Goal: Task Accomplishment & Management: Complete application form

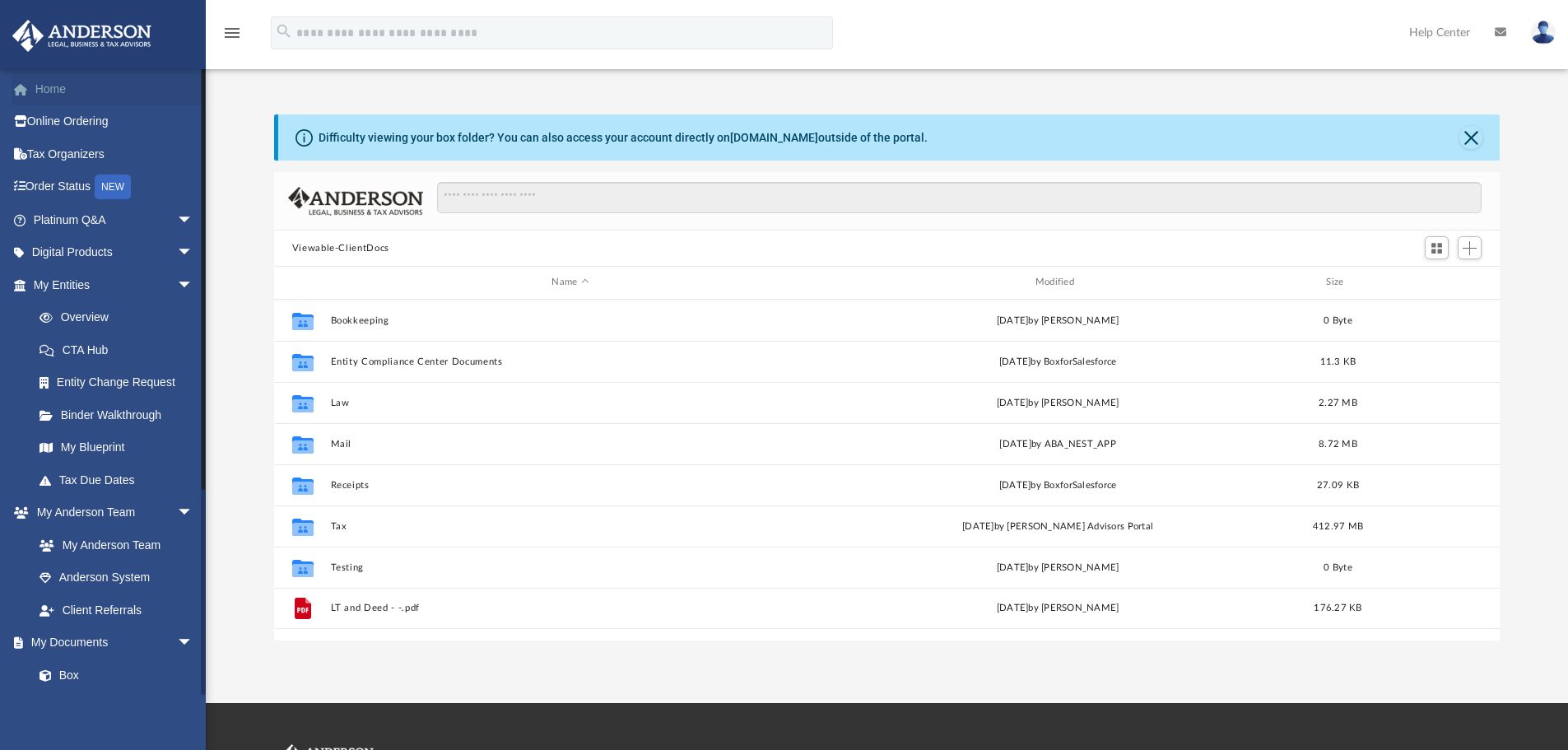
click at [57, 89] on link "Home" at bounding box center [115, 89] width 206 height 33
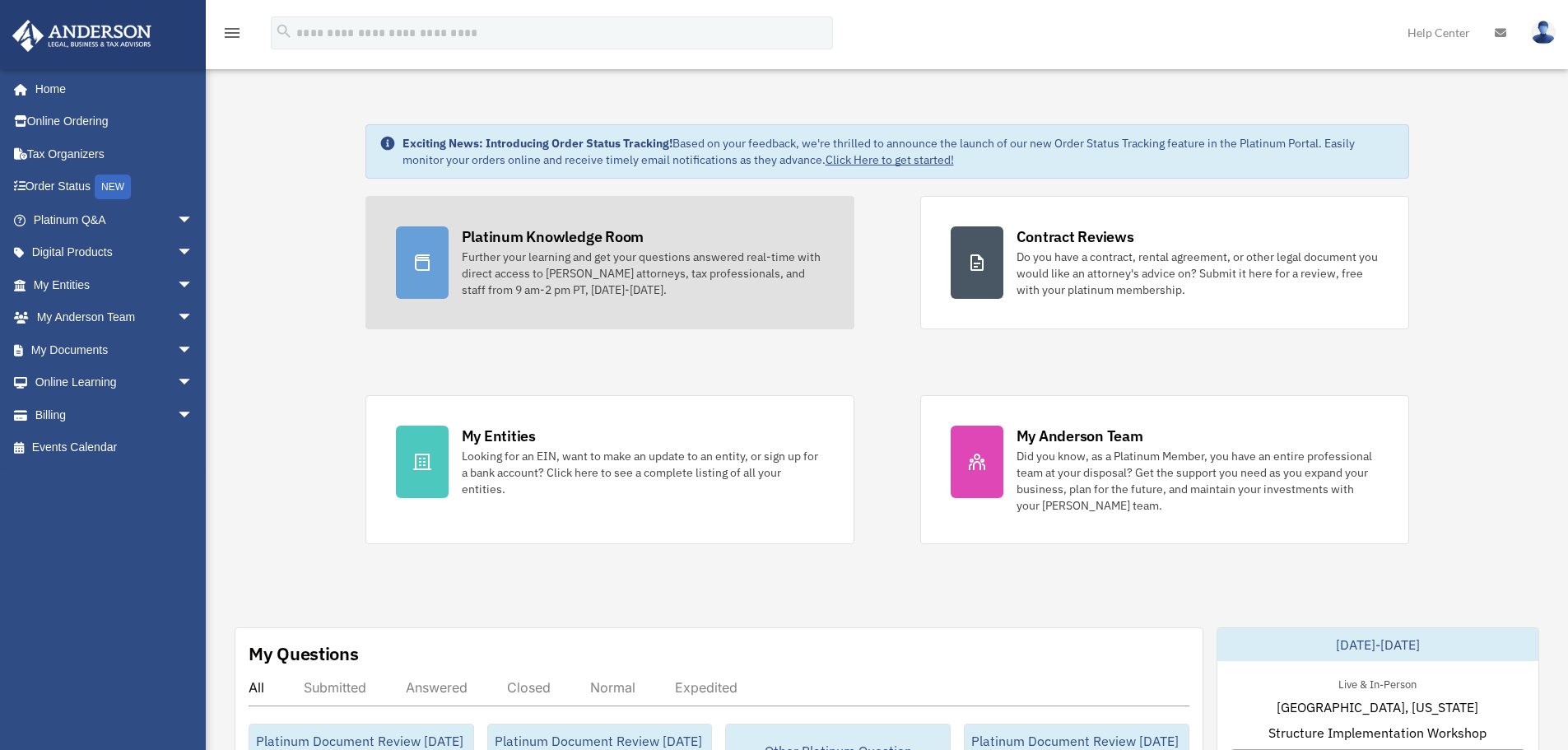
click at [638, 276] on div "Further your learning and get your questions answered real-time with direct acc…" at bounding box center [643, 274] width 362 height 49
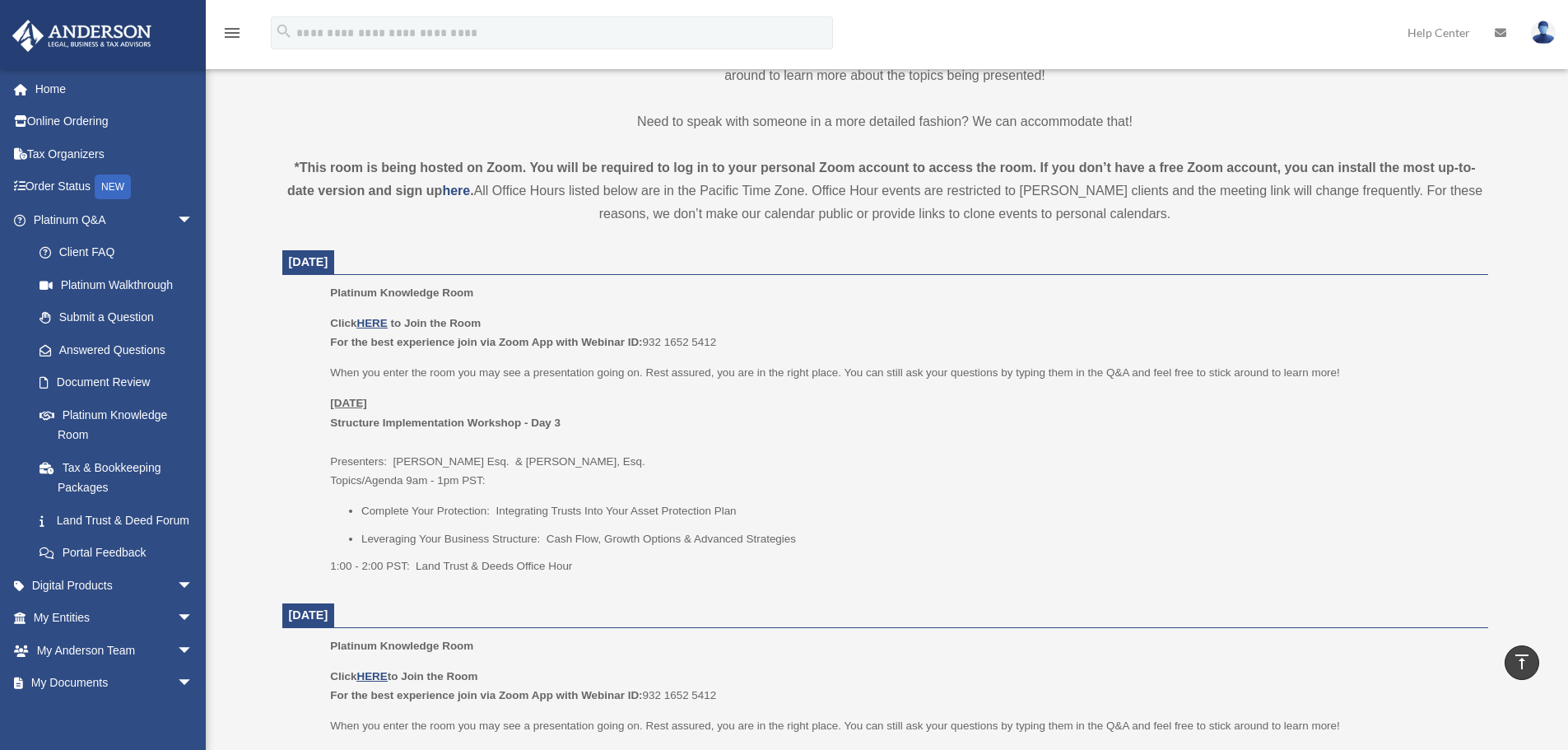
scroll to position [329, 0]
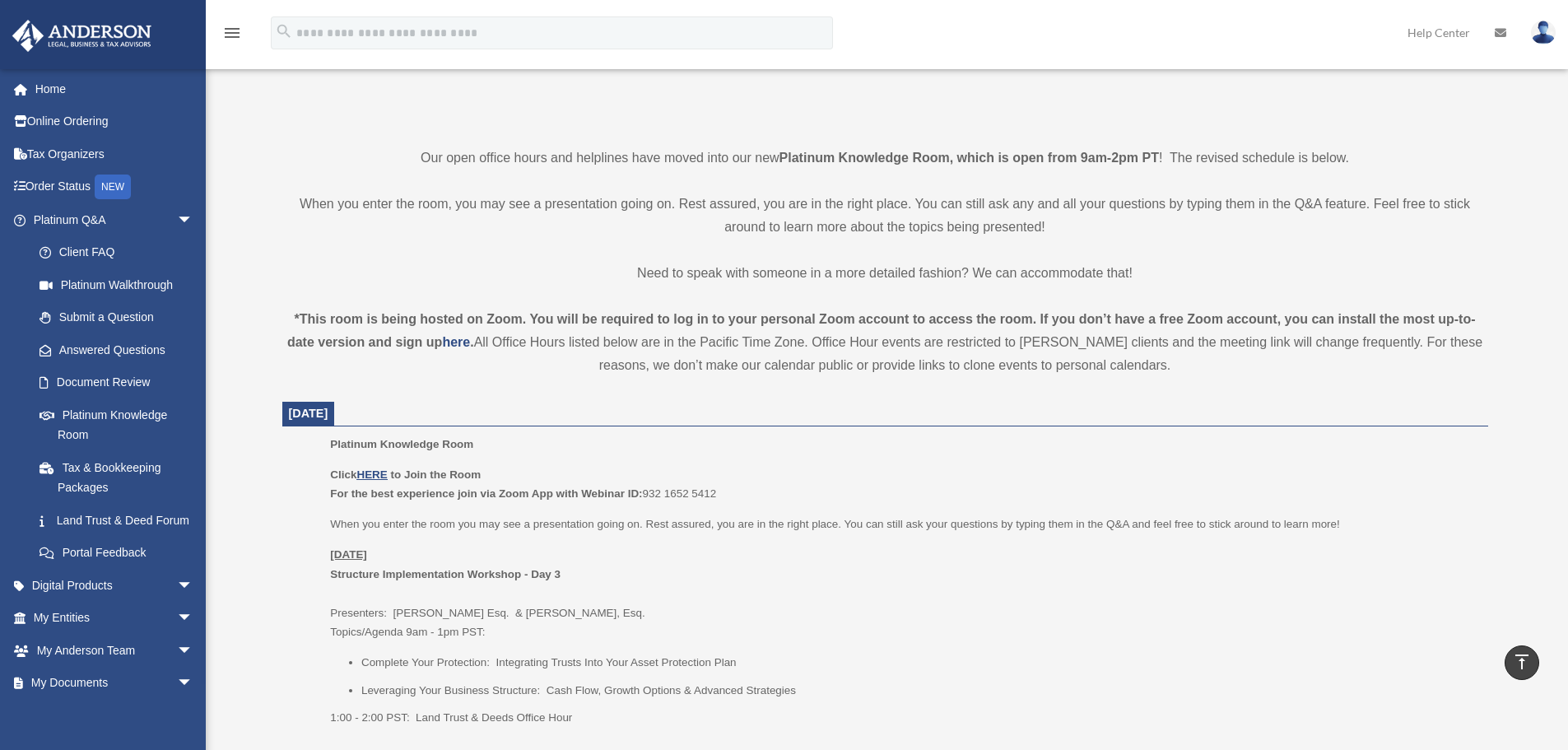
click at [539, 366] on div "*This room is being hosted on Zoom. You will be required to log in to your pers…" at bounding box center [885, 342] width 1206 height 69
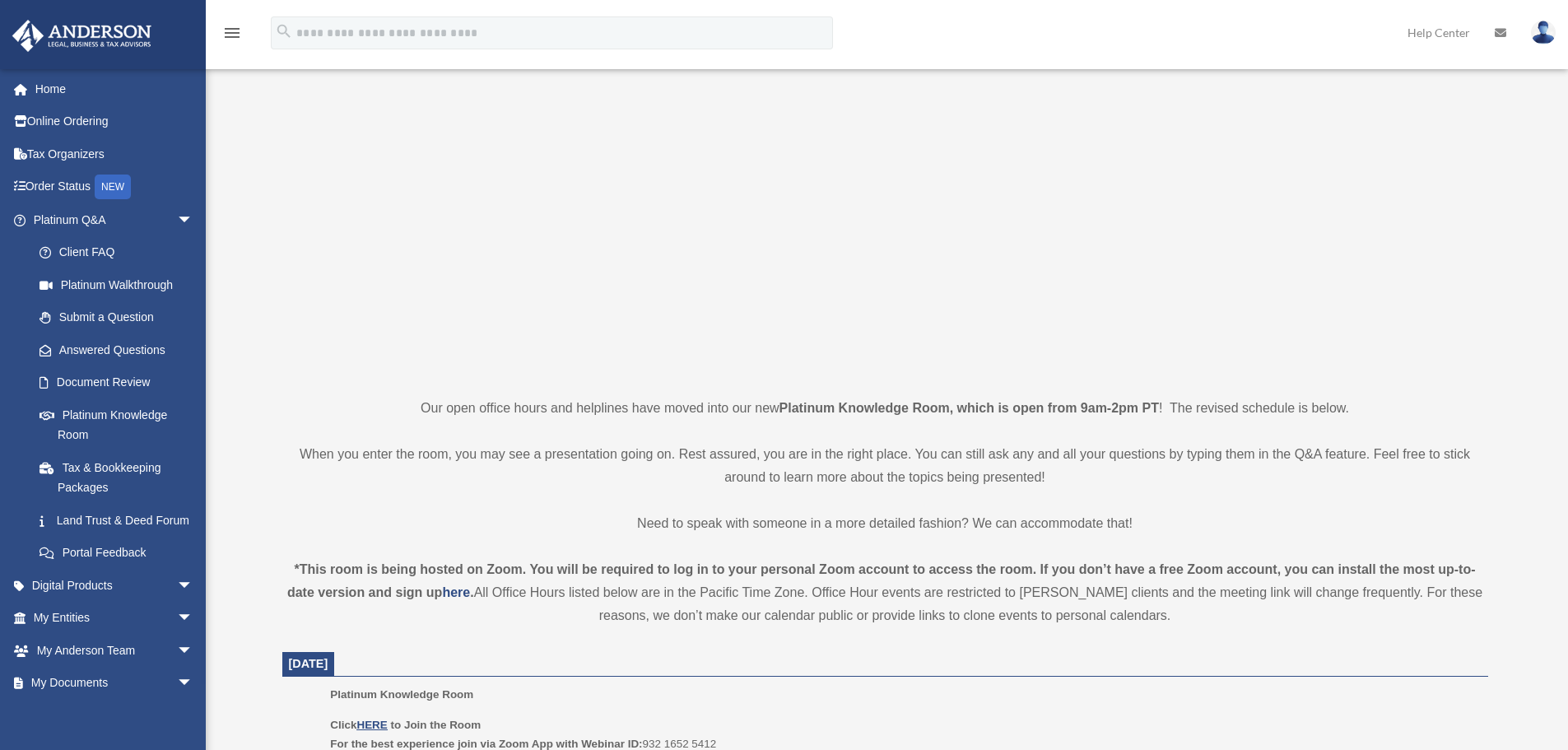
scroll to position [0, 0]
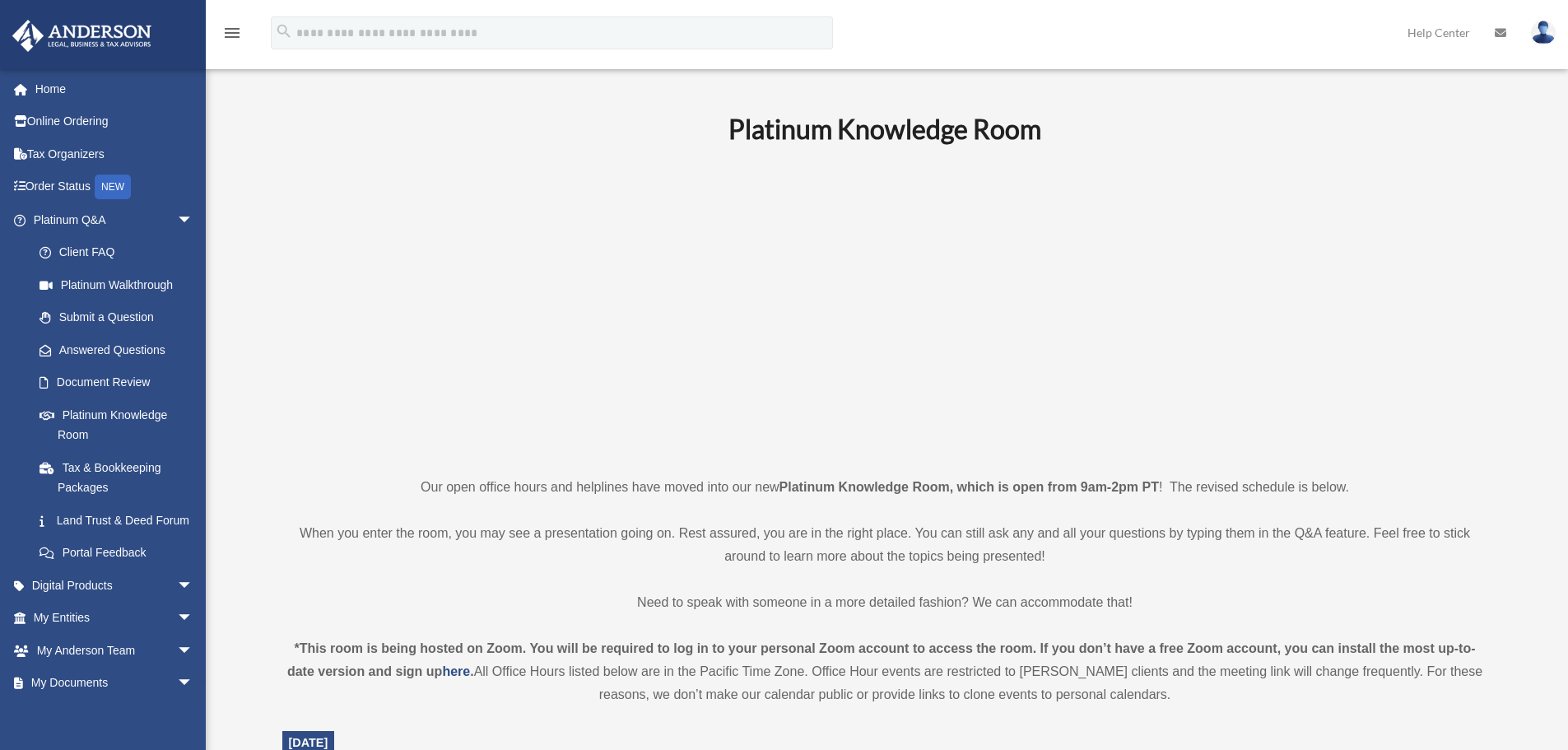
click at [1052, 522] on p "When you enter the room, you may see a presentation going on. Rest assured, you…" at bounding box center [885, 545] width 1206 height 46
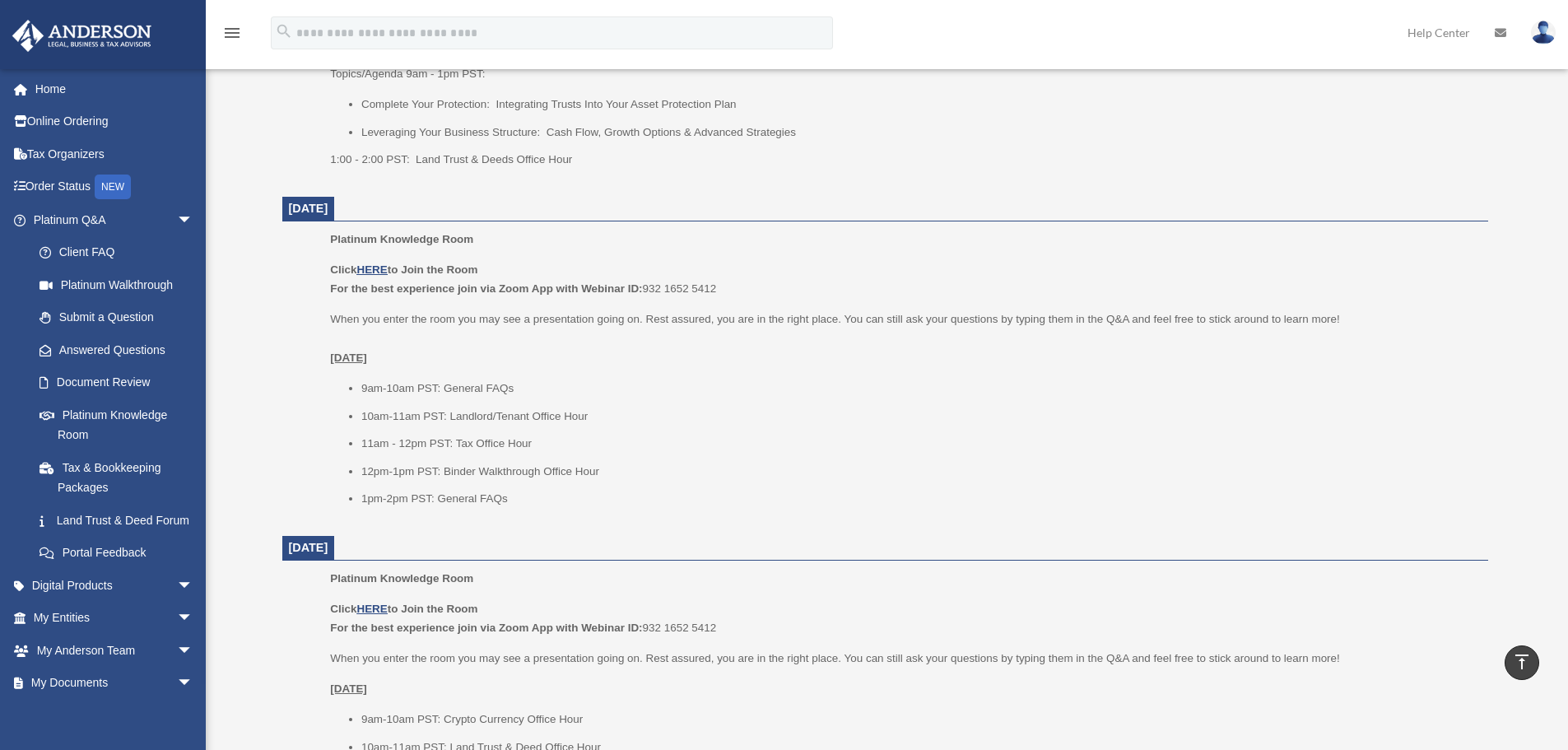
scroll to position [988, 0]
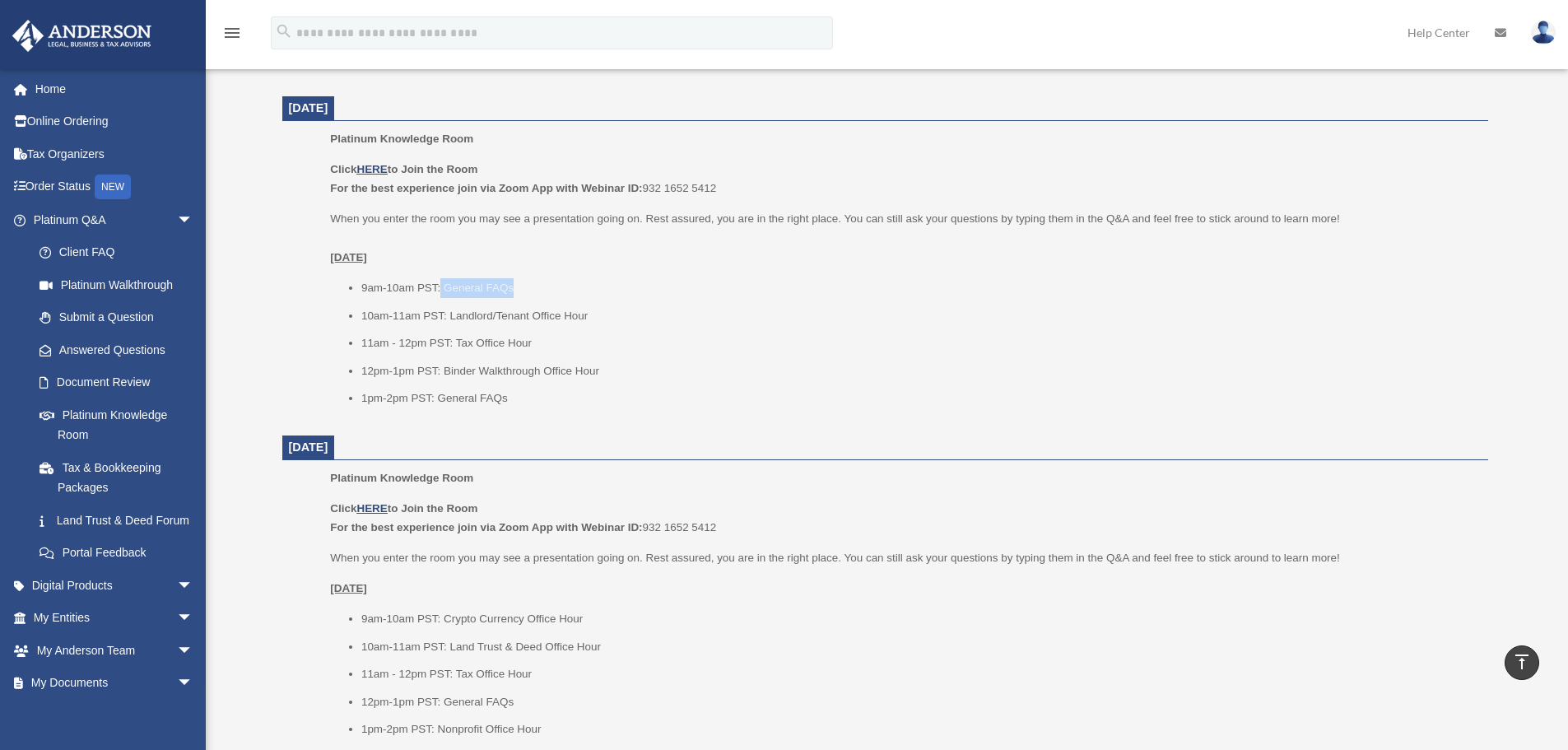
drag, startPoint x: 441, startPoint y: 278, endPoint x: 562, endPoint y: 282, distance: 121.1
click at [562, 282] on li "9am-10am PST: General FAQs" at bounding box center [919, 287] width 1115 height 20
click at [819, 287] on li "9am-10am PST: General FAQs" at bounding box center [919, 287] width 1115 height 20
drag, startPoint x: 447, startPoint y: 313, endPoint x: 623, endPoint y: 317, distance: 176.0
click at [623, 317] on li "10am-11am PST: Landlord/Tenant Office Hour" at bounding box center [919, 315] width 1115 height 20
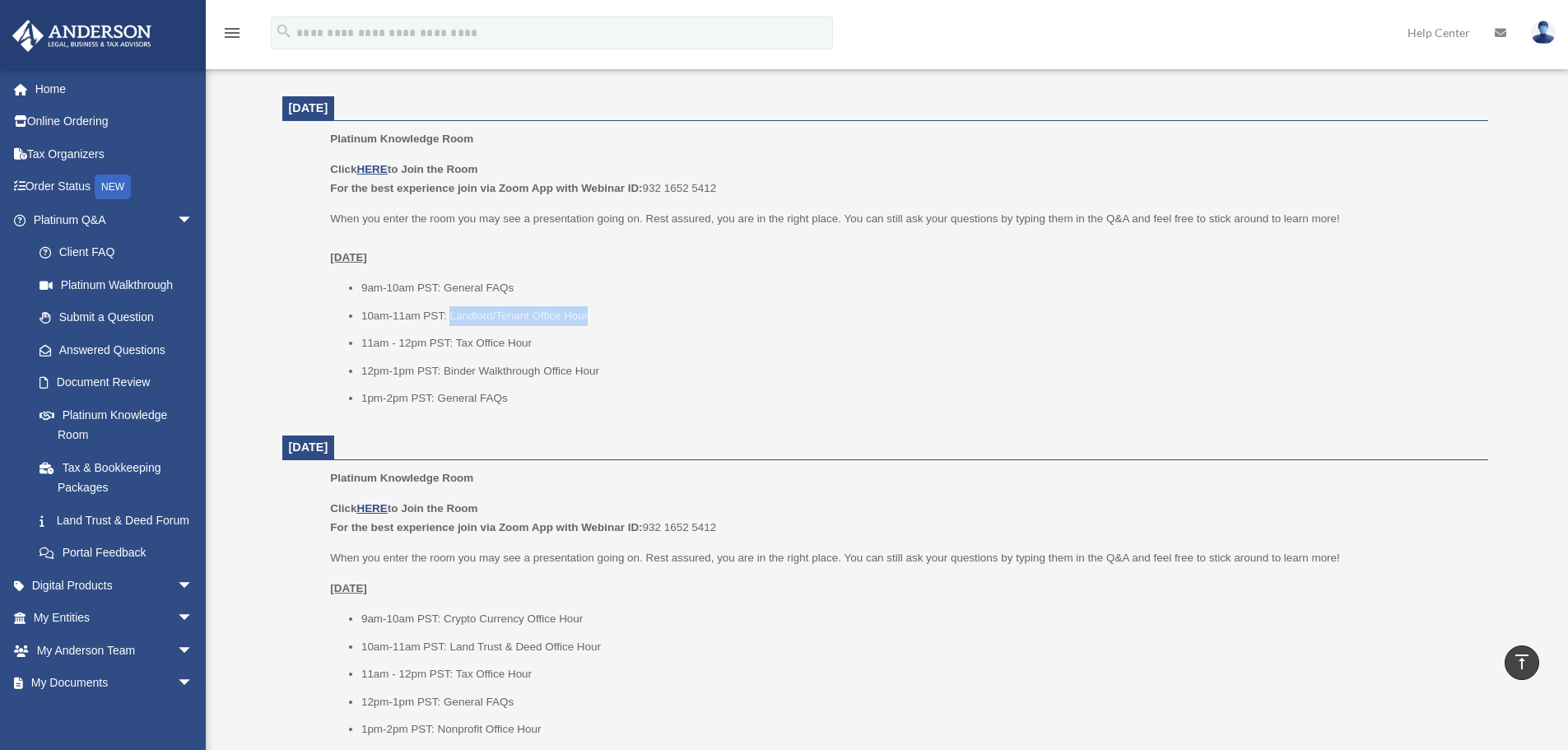
click at [708, 309] on li "10am-11am PST: Landlord/Tenant Office Hour" at bounding box center [919, 315] width 1115 height 20
drag, startPoint x: 445, startPoint y: 286, endPoint x: 527, endPoint y: 291, distance: 82.2
click at [527, 291] on li "9am-10am PST: General FAQs" at bounding box center [919, 287] width 1115 height 20
drag, startPoint x: 608, startPoint y: 315, endPoint x: 447, endPoint y: 317, distance: 161.0
click at [447, 317] on li "10am-11am PST: Landlord/Tenant Office Hour" at bounding box center [919, 315] width 1115 height 20
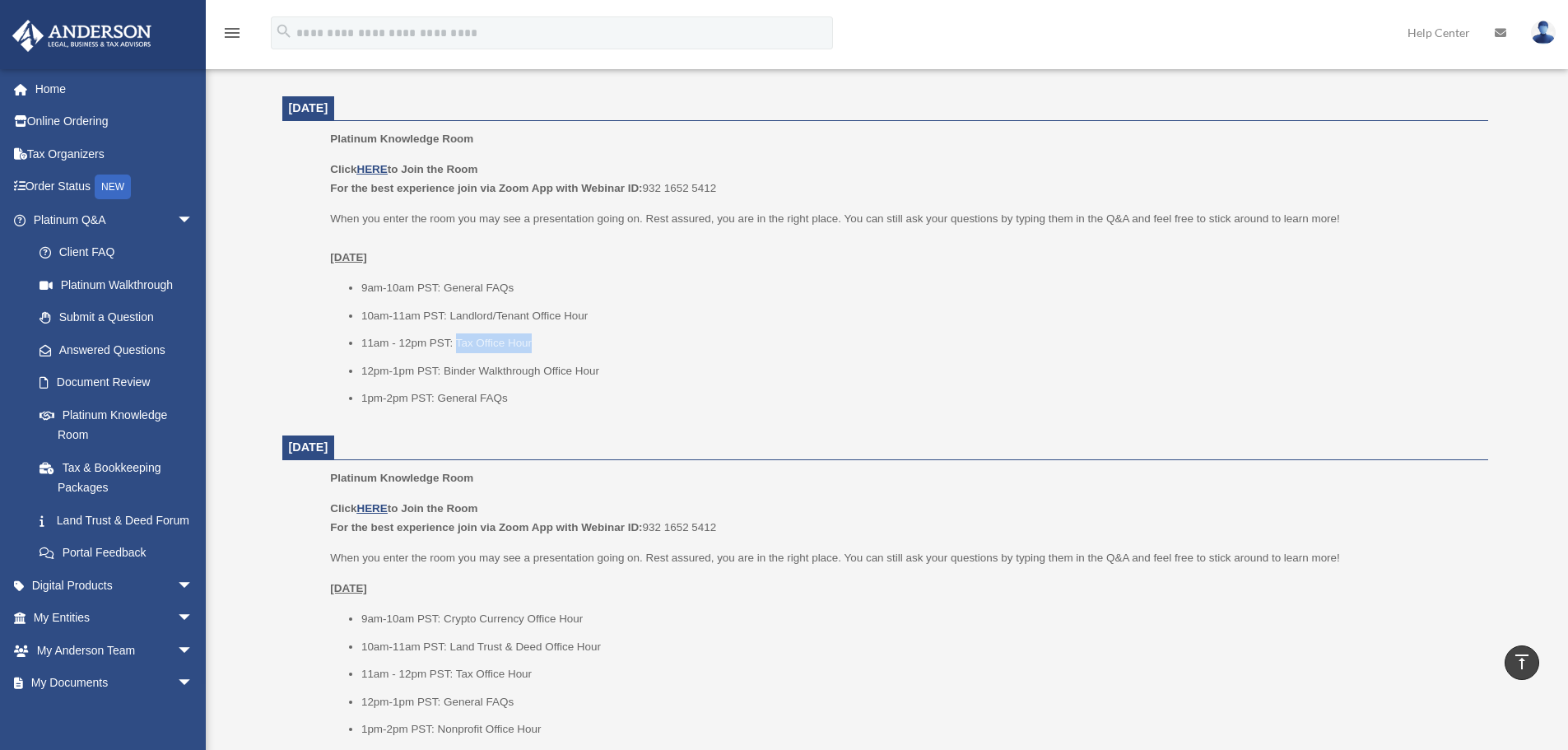
drag, startPoint x: 538, startPoint y: 343, endPoint x: 457, endPoint y: 348, distance: 81.2
click at [457, 348] on li "11am - 12pm PST: Tax Office Hour" at bounding box center [919, 343] width 1115 height 20
click at [548, 347] on li "11am - 12pm PST: Tax Office Hour" at bounding box center [919, 343] width 1115 height 20
drag, startPoint x: 449, startPoint y: 315, endPoint x: 613, endPoint y: 320, distance: 164.1
click at [613, 320] on li "10am-11am PST: Landlord/Tenant Office Hour" at bounding box center [919, 315] width 1115 height 20
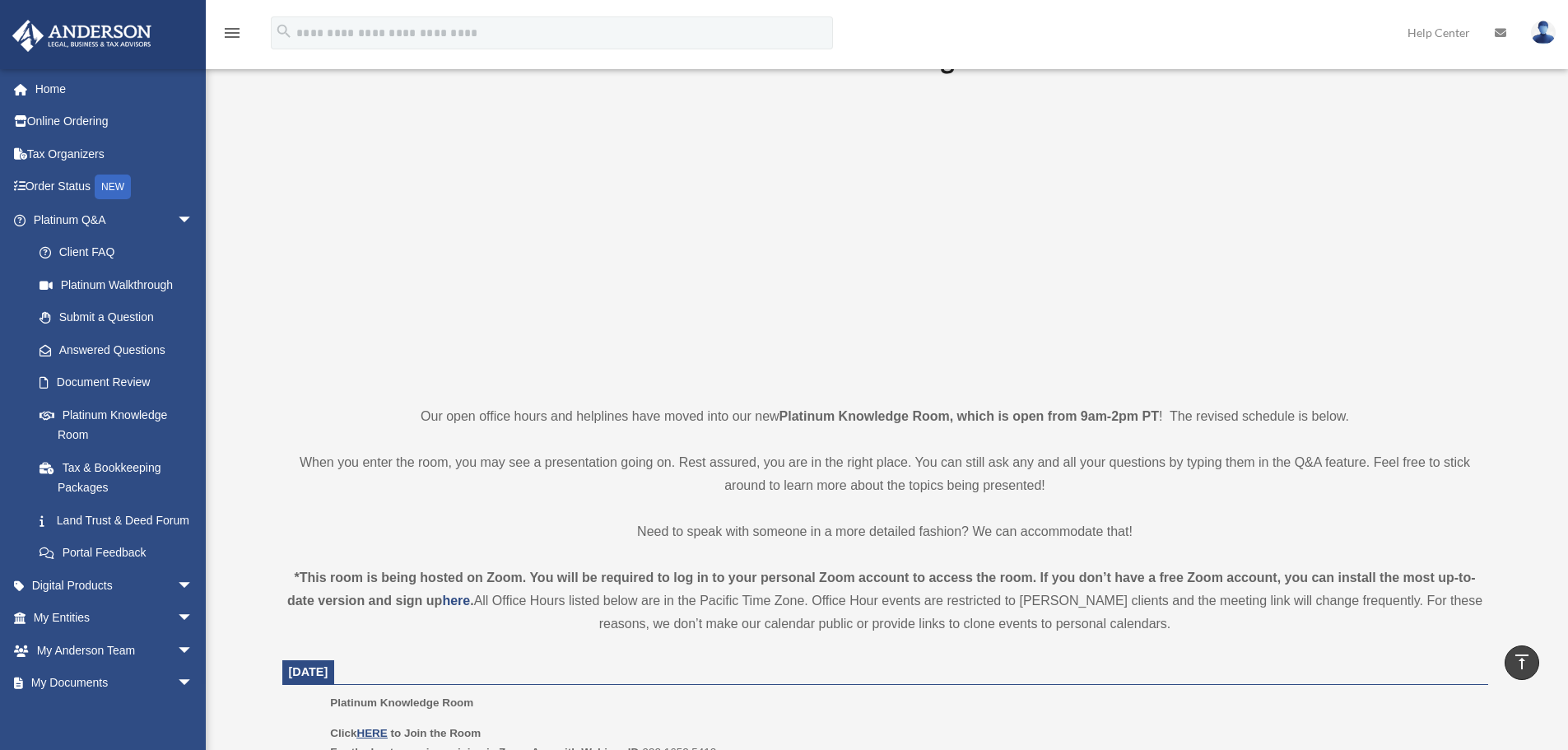
scroll to position [0, 0]
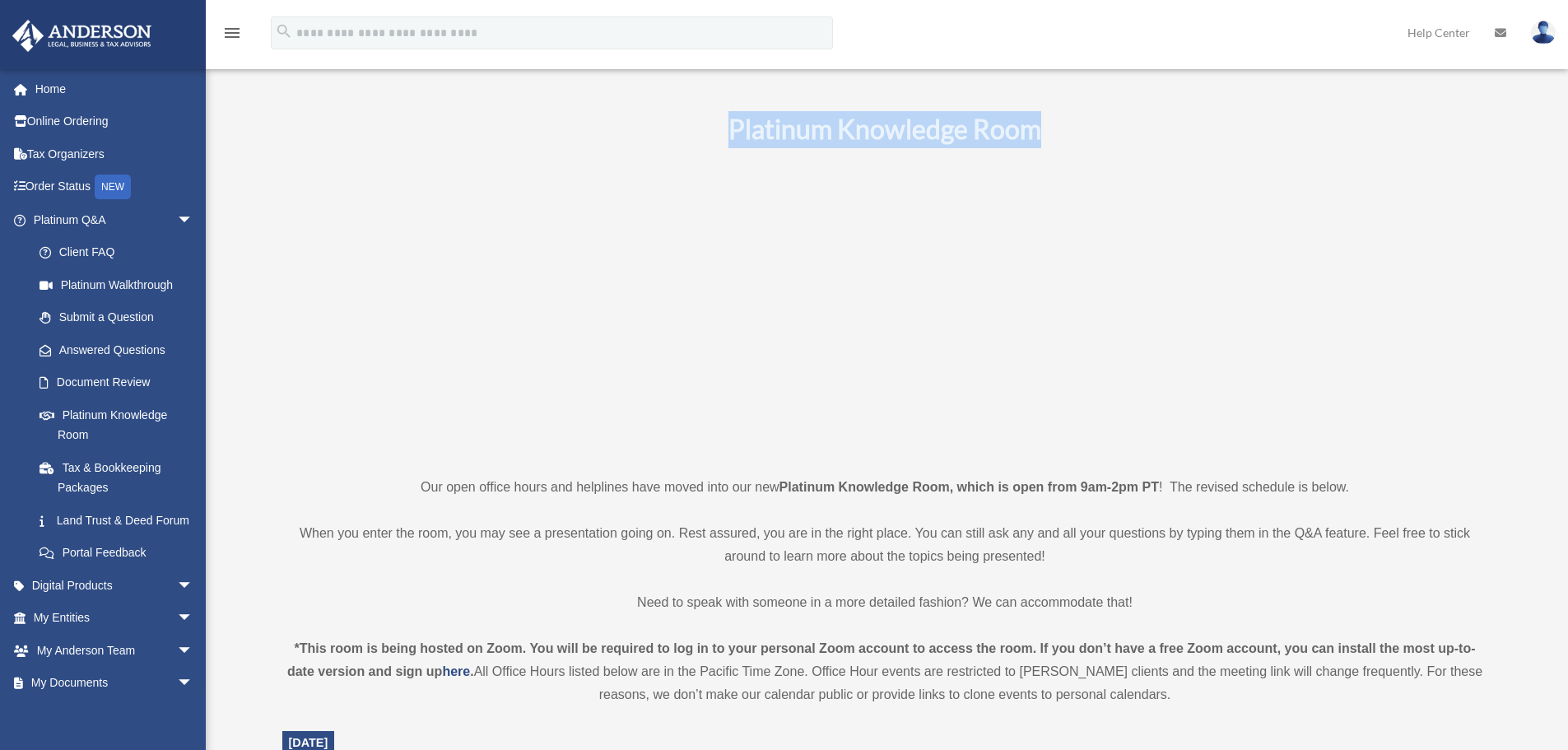
drag, startPoint x: 723, startPoint y: 123, endPoint x: 1126, endPoint y: 133, distance: 403.1
click at [1126, 133] on h1 "Platinum Knowledge Room" at bounding box center [885, 129] width 1206 height 37
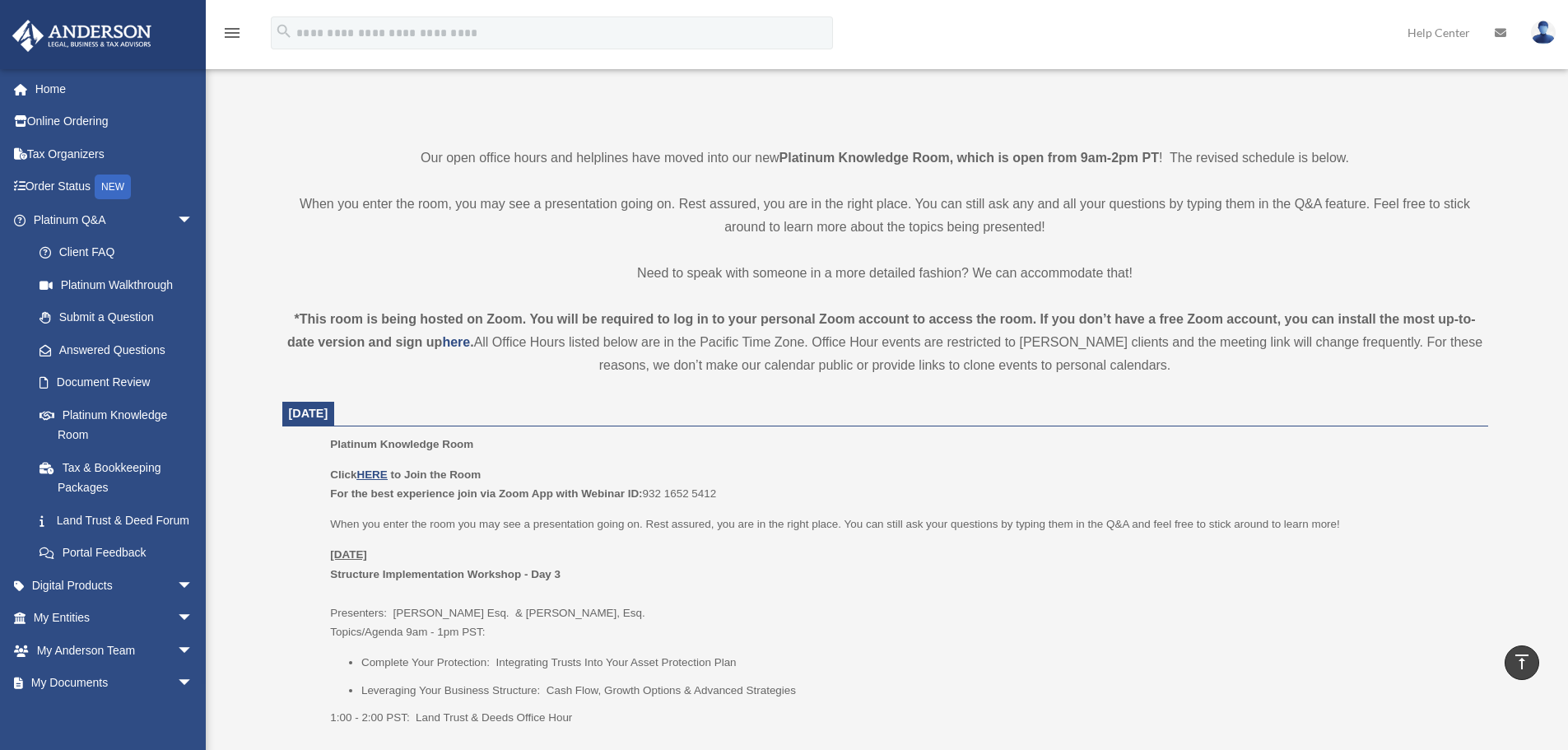
scroll to position [412, 0]
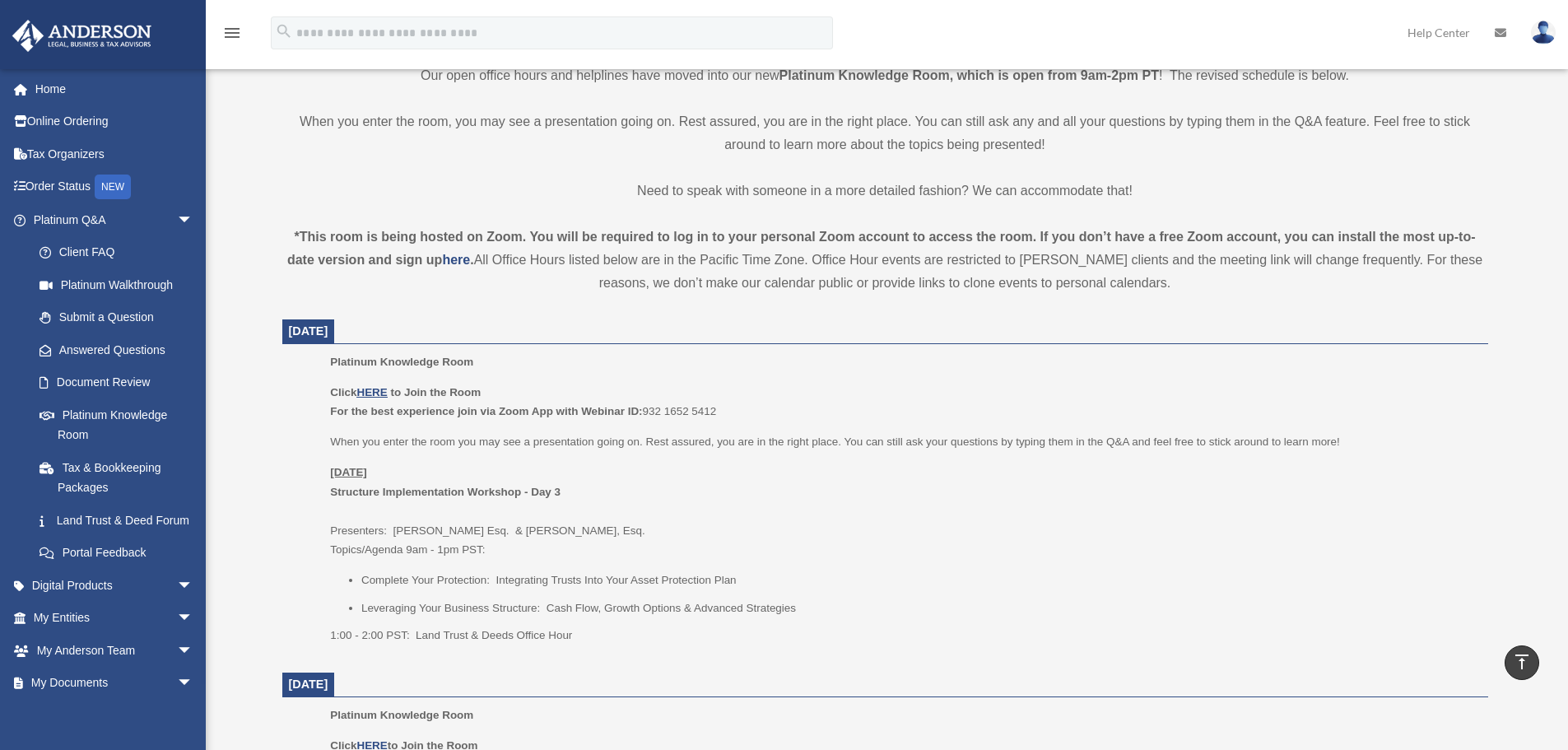
click at [899, 383] on p "Click HERE to Join the Room For the best experience join via Zoom App with Webi…" at bounding box center [902, 401] width 1145 height 38
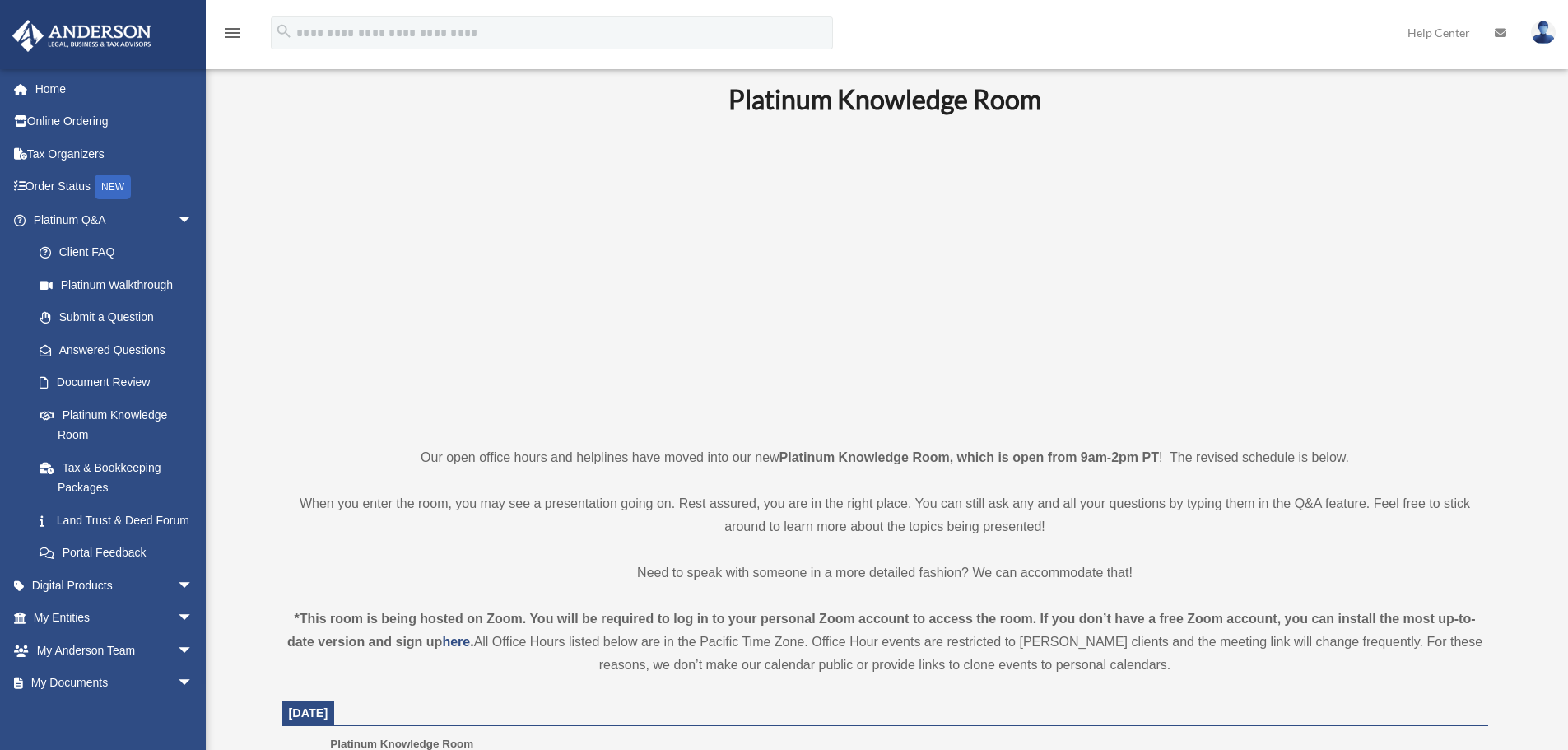
scroll to position [0, 0]
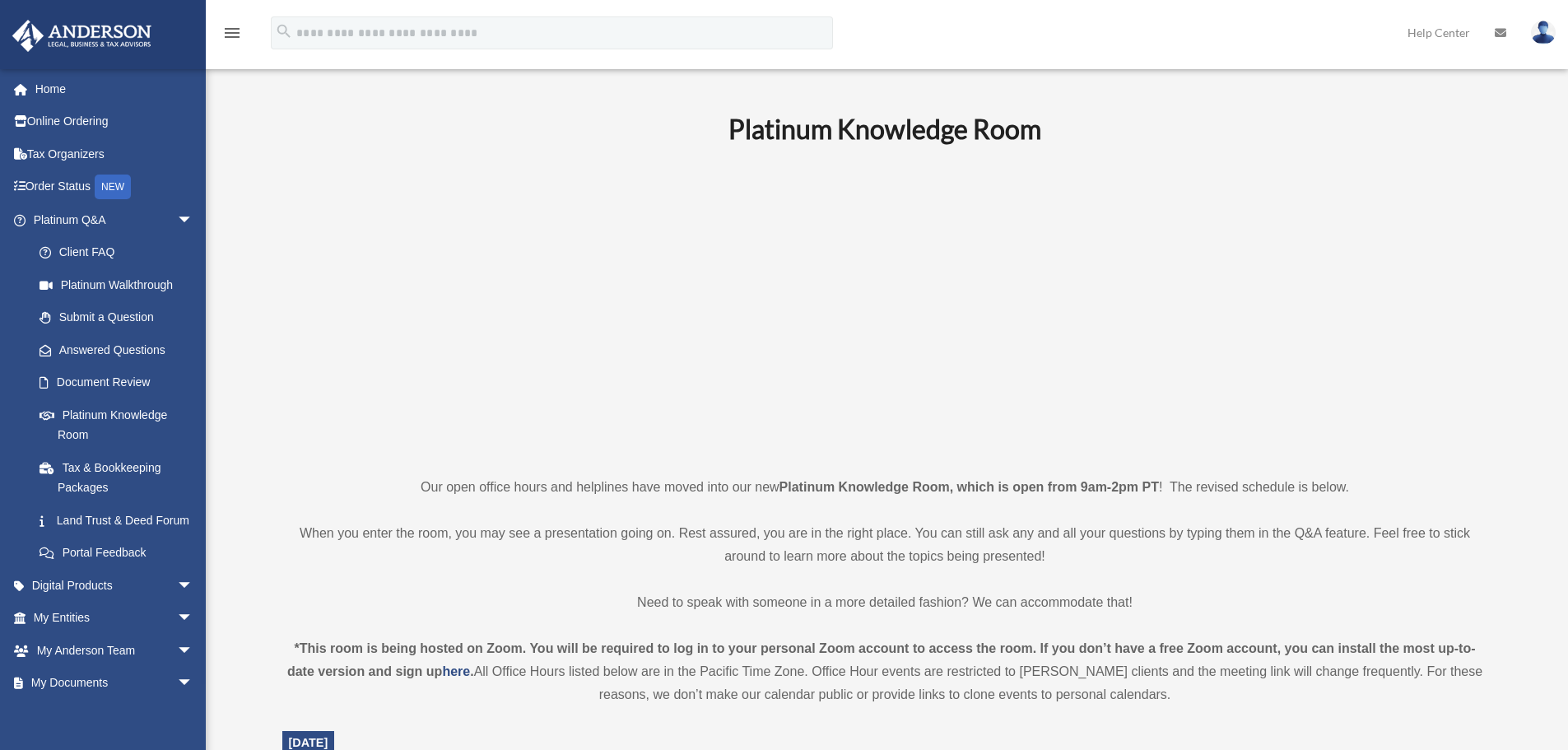
drag, startPoint x: 1083, startPoint y: 486, endPoint x: 1159, endPoint y: 492, distance: 76.2
click at [1159, 492] on strong "Platinum Knowledge Room, which is open from 9am-2pm PT" at bounding box center [969, 487] width 379 height 14
click at [403, 345] on p at bounding box center [885, 309] width 1206 height 286
click at [124, 316] on link "Submit a Question" at bounding box center [120, 317] width 195 height 33
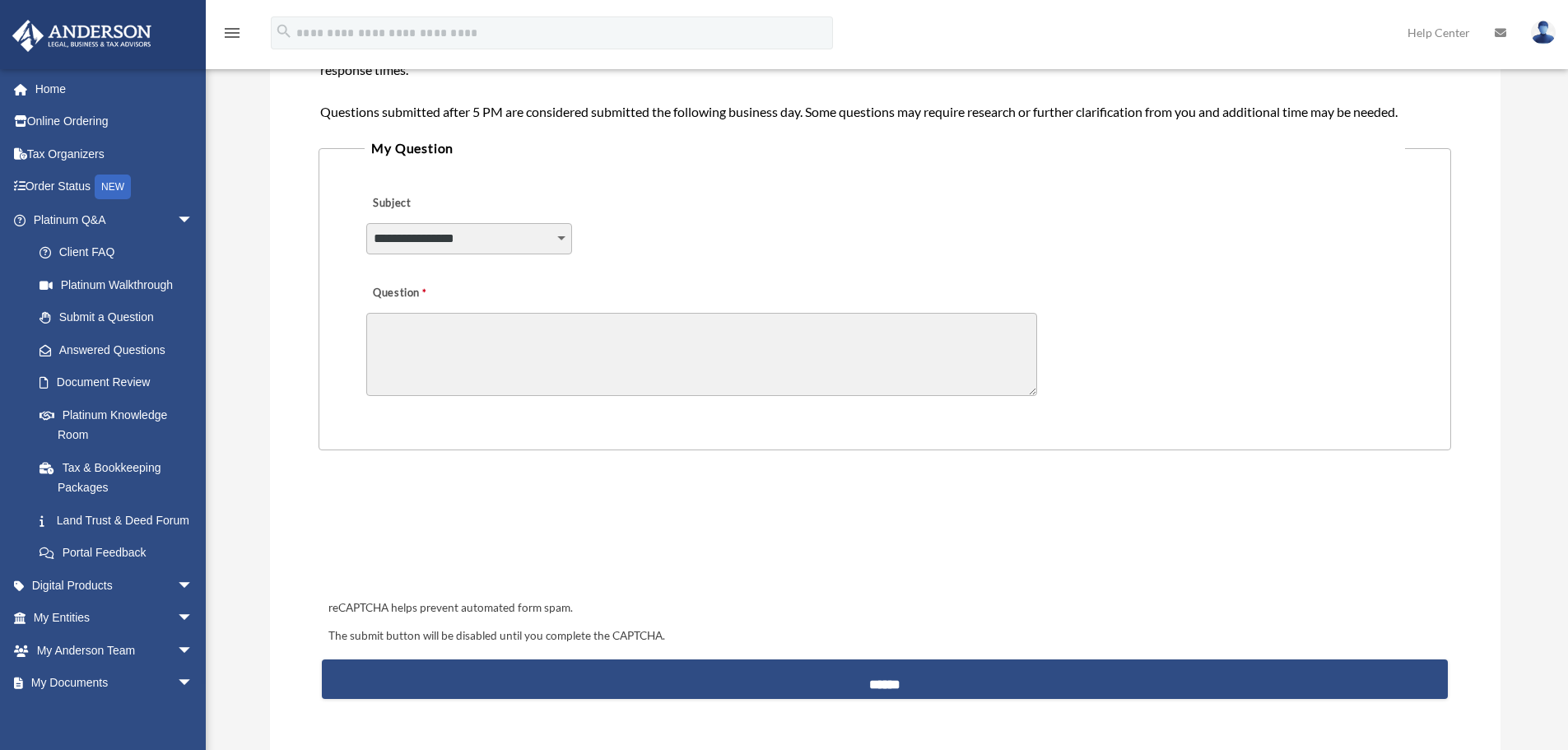
scroll to position [164, 0]
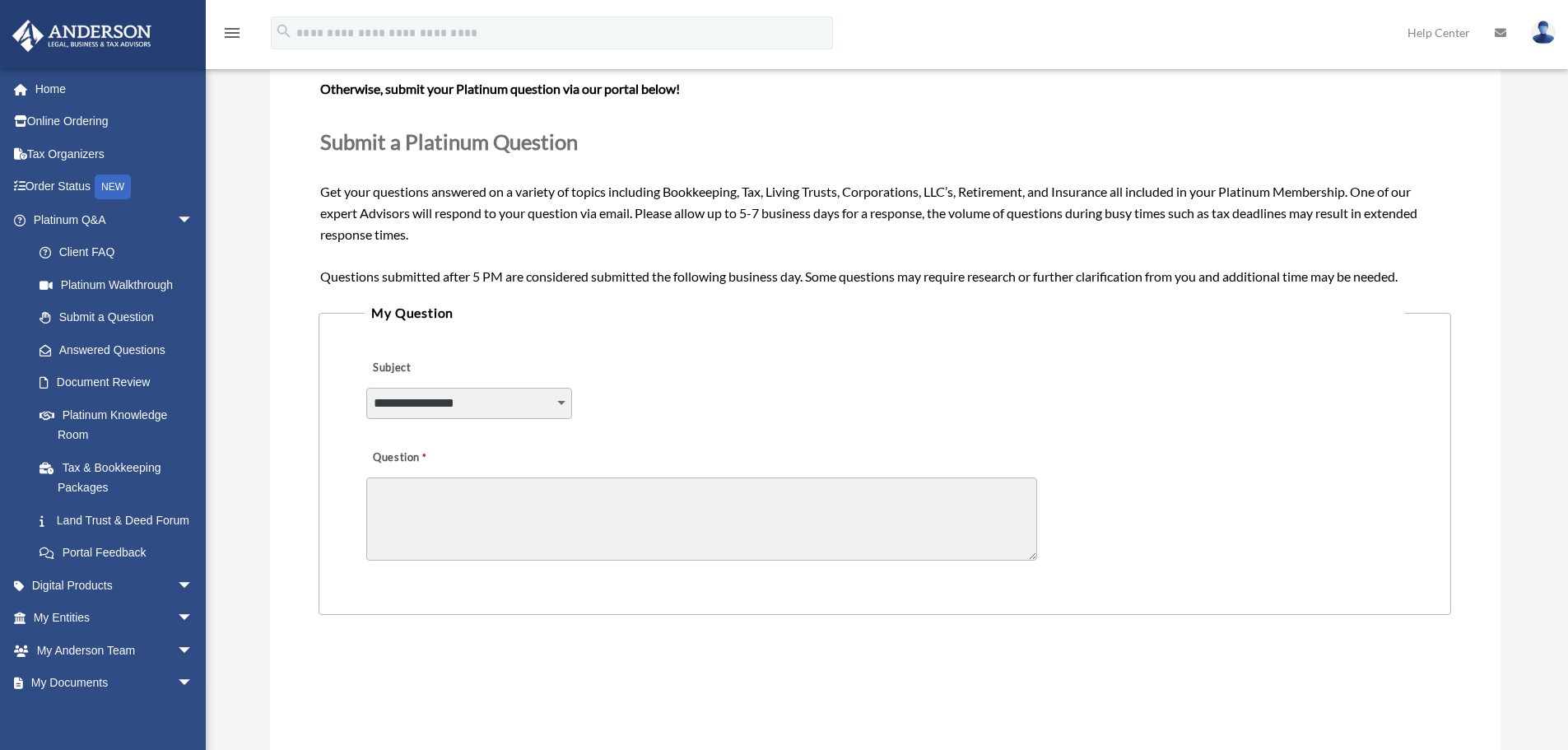
click at [560, 400] on select "**********" at bounding box center [469, 403] width 205 height 32
click at [711, 392] on div "**********" at bounding box center [885, 392] width 1040 height 89
click at [523, 477] on textarea "Question" at bounding box center [701, 519] width 671 height 84
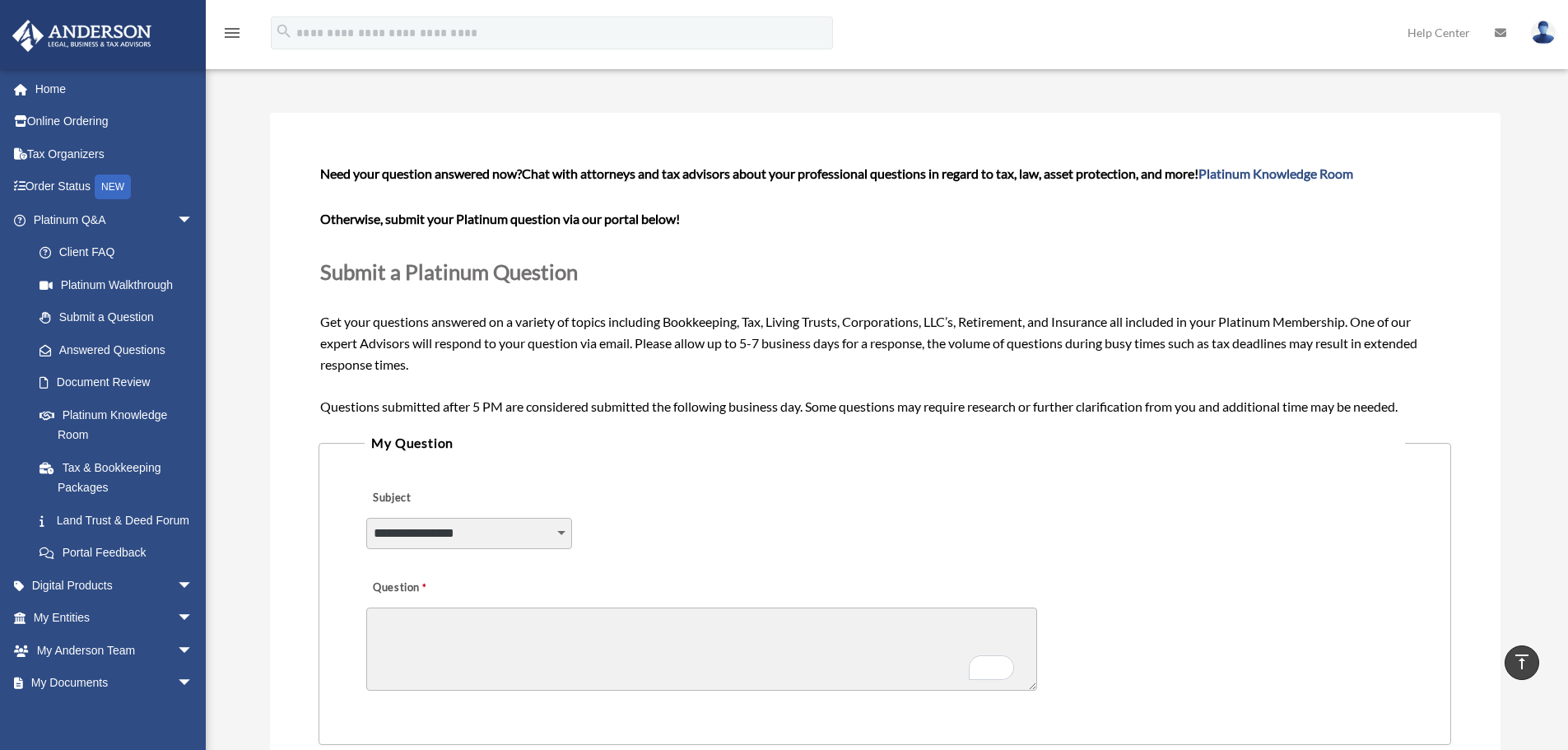
scroll to position [0, 0]
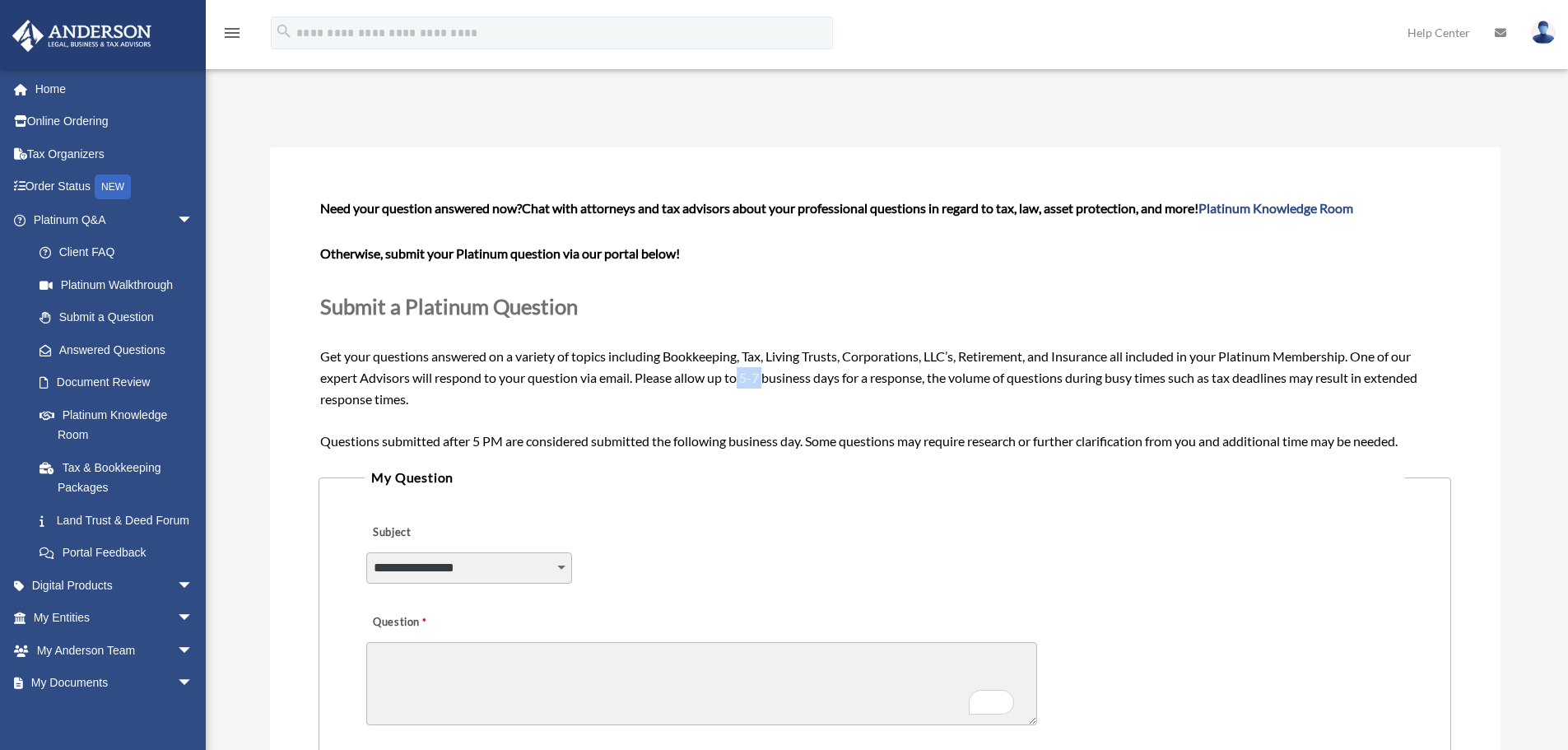
drag, startPoint x: 755, startPoint y: 379, endPoint x: 767, endPoint y: 384, distance: 13.0
click at [767, 384] on span "Need your question answered now? Chat with attorneys and tax advisors about you…" at bounding box center [885, 324] width 1128 height 248
click at [770, 409] on div "Need your question answered now? Chat with attorneys and tax advisors about you…" at bounding box center [885, 324] width 1128 height 253
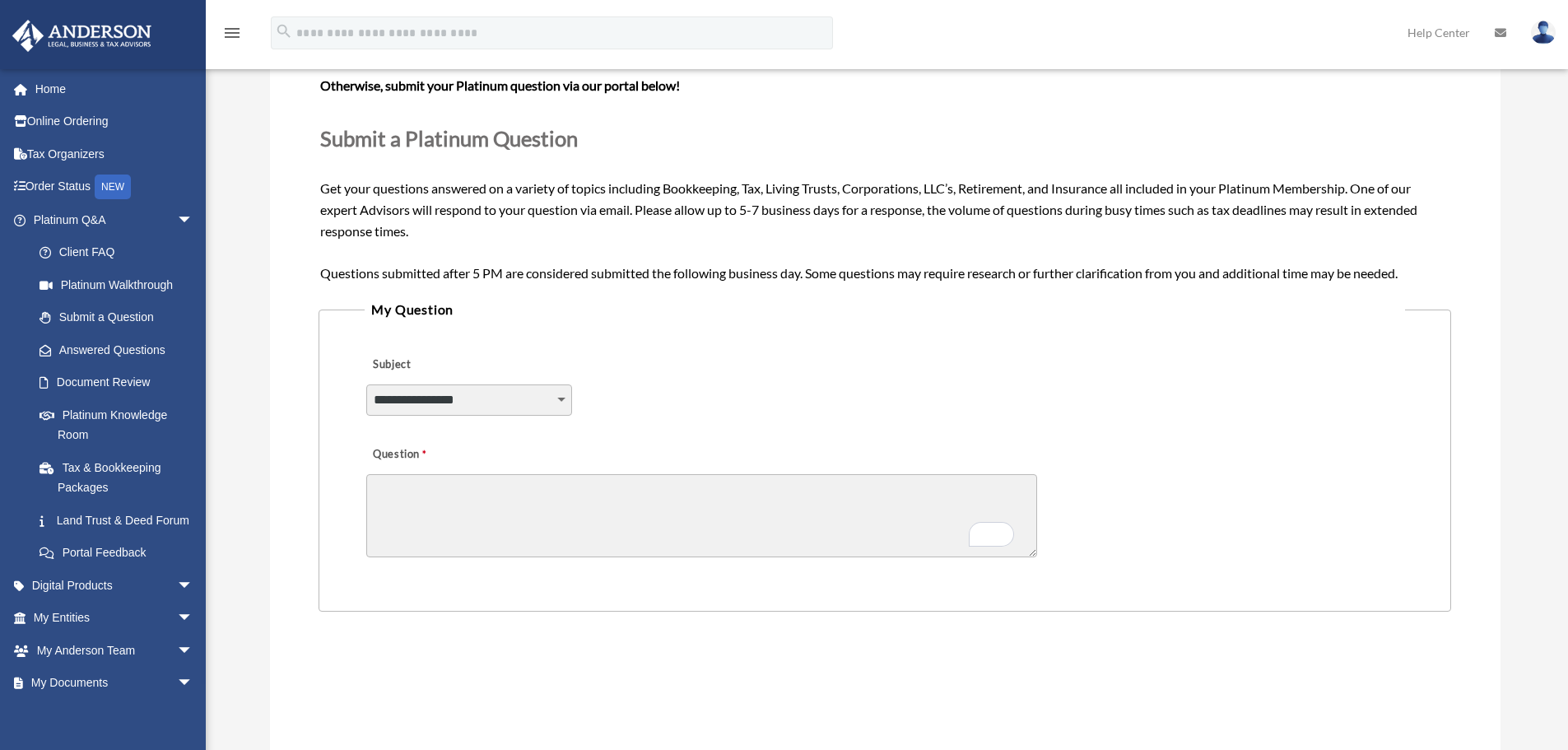
scroll to position [329, 0]
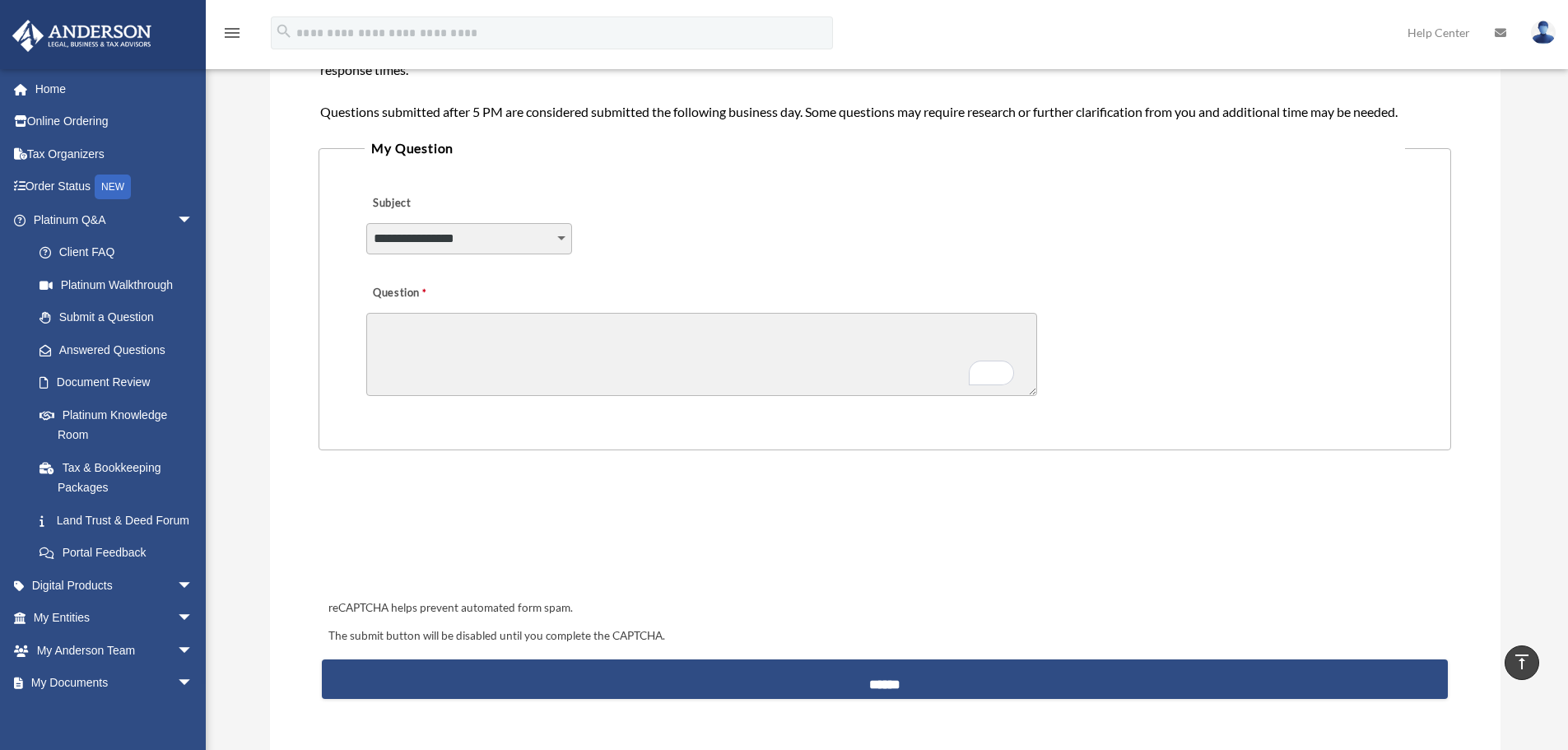
click at [897, 427] on fieldset "**********" at bounding box center [885, 292] width 1132 height 313
click at [917, 505] on div at bounding box center [885, 533] width 1121 height 64
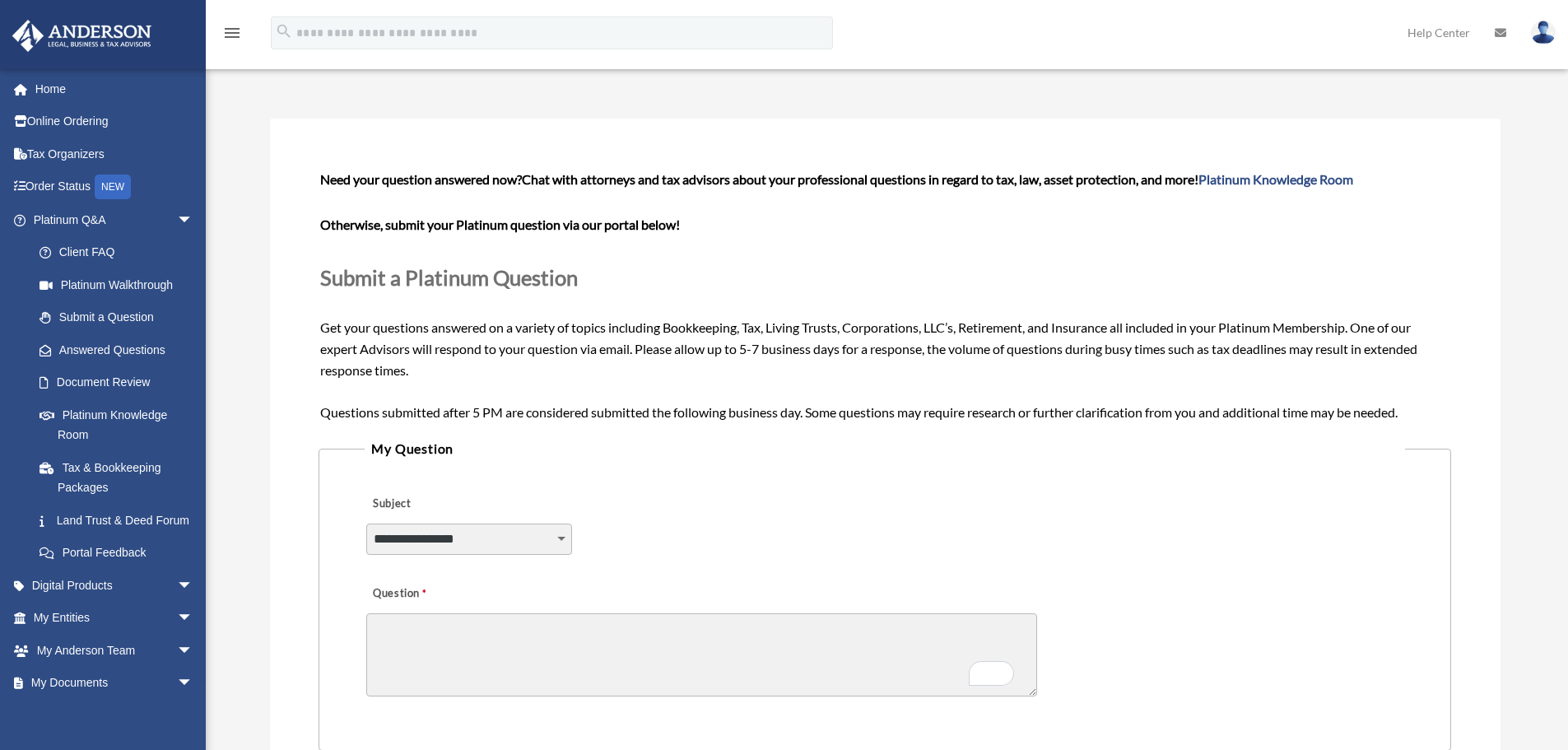
scroll to position [0, 0]
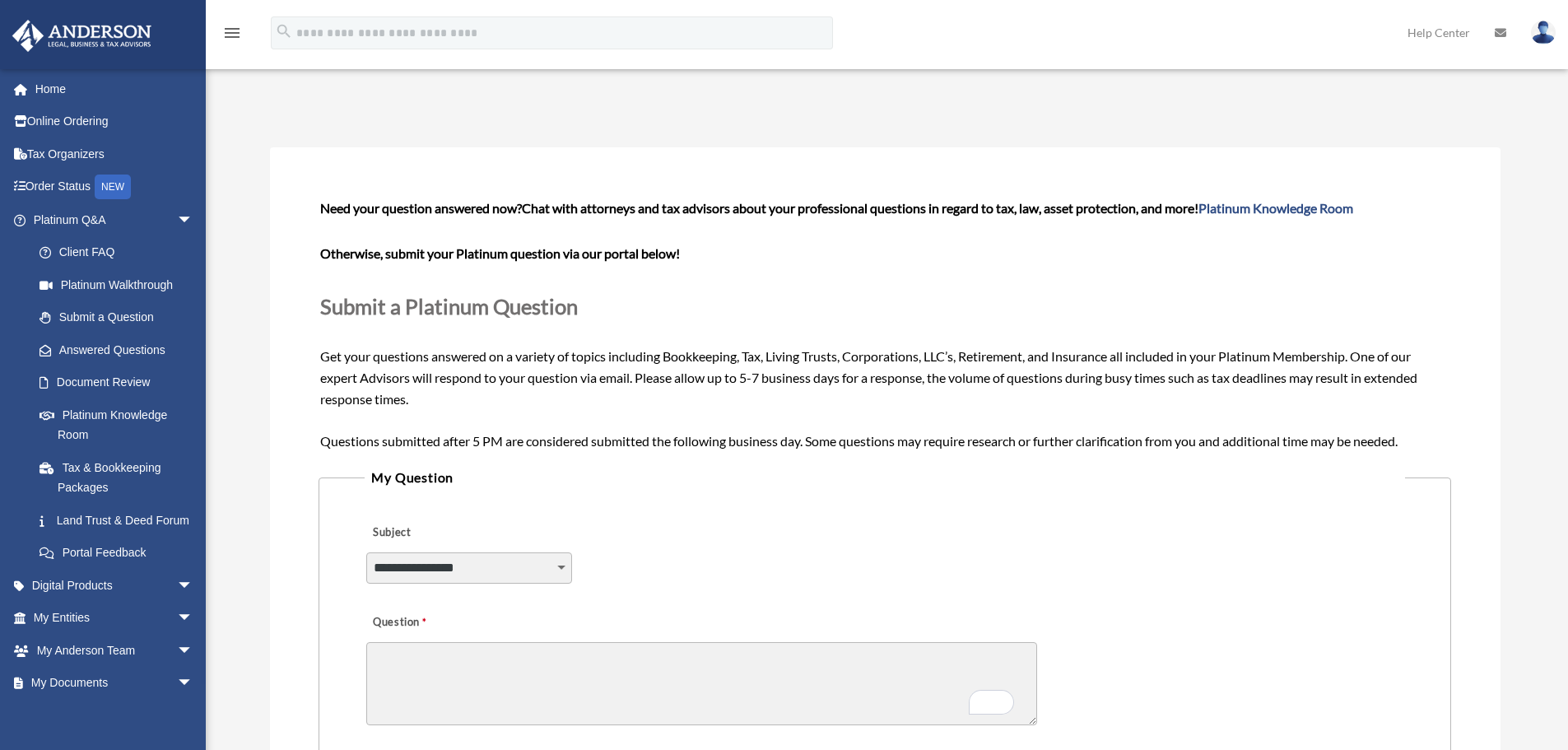
click at [1173, 320] on p "Submit a Platinum Question" at bounding box center [885, 306] width 1128 height 37
click at [128, 382] on link "Document Review" at bounding box center [120, 383] width 195 height 33
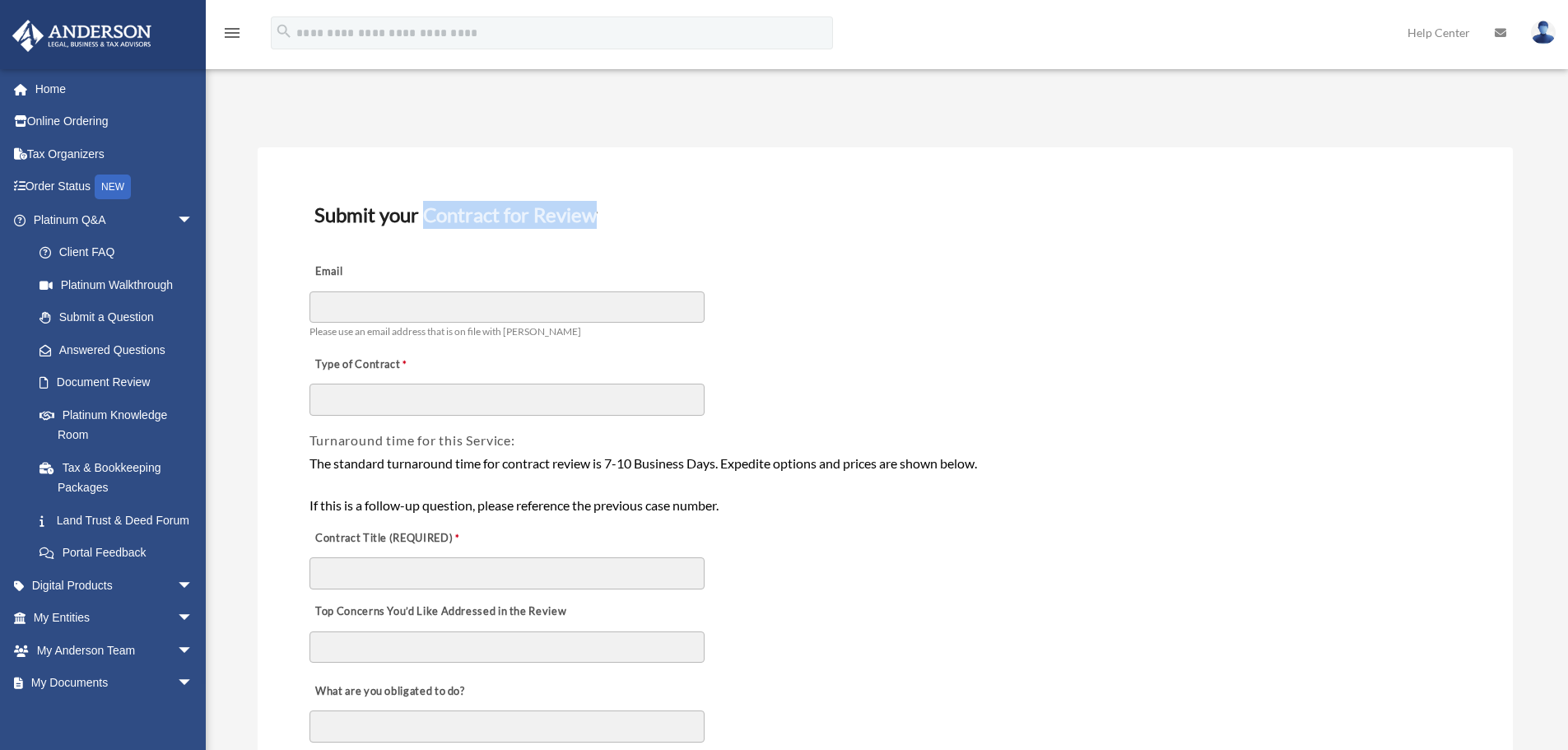
drag, startPoint x: 423, startPoint y: 214, endPoint x: 631, endPoint y: 205, distance: 208.2
click at [631, 205] on h3 "Submit your Contract for Review" at bounding box center [885, 215] width 1155 height 35
click at [782, 222] on h3 "Submit your Contract for Review" at bounding box center [885, 215] width 1155 height 35
drag, startPoint x: 420, startPoint y: 214, endPoint x: 637, endPoint y: 226, distance: 217.3
click at [637, 226] on h3 "Submit your Contract for Review" at bounding box center [885, 215] width 1155 height 35
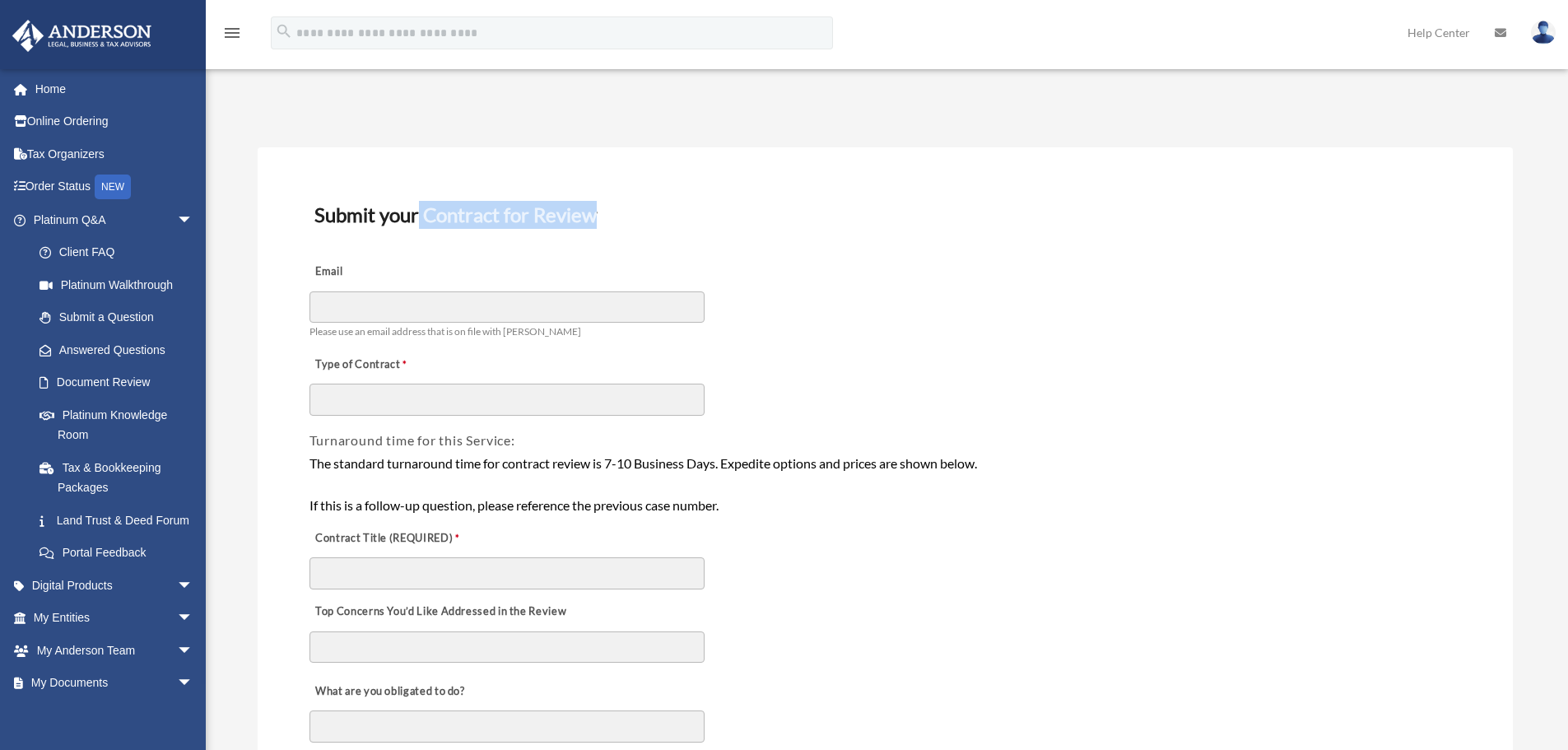
click at [637, 226] on h3 "Submit your Contract for Review" at bounding box center [885, 215] width 1155 height 35
drag, startPoint x: 423, startPoint y: 214, endPoint x: 614, endPoint y: 213, distance: 191.0
click at [614, 213] on h3 "Submit your Contract for Review" at bounding box center [885, 215] width 1155 height 35
click at [488, 223] on h3 "Submit your Contract for Review" at bounding box center [885, 215] width 1155 height 35
drag, startPoint x: 424, startPoint y: 214, endPoint x: 592, endPoint y: 211, distance: 168.0
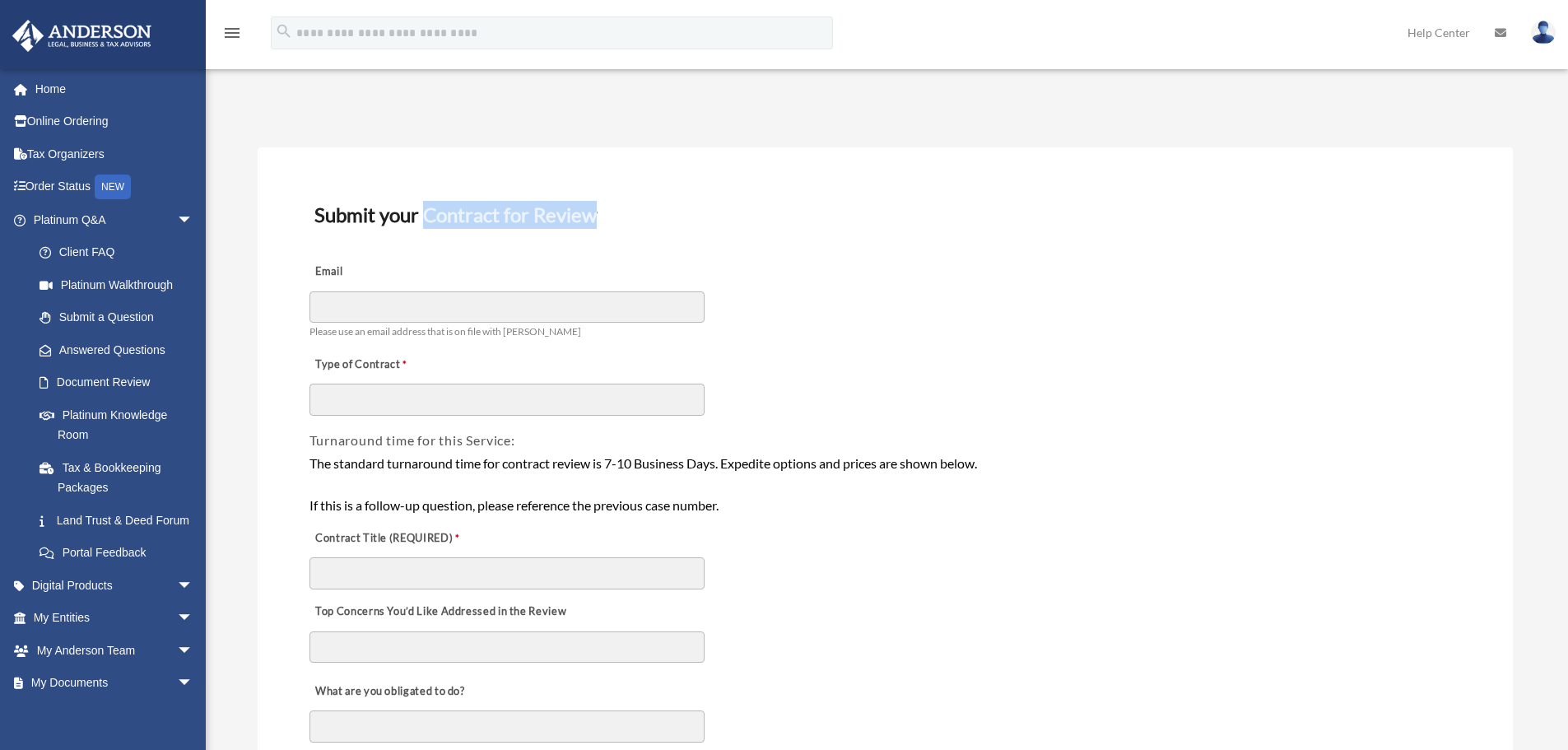
click at [592, 211] on h3 "Submit your Contract for Review" at bounding box center [885, 215] width 1155 height 35
click at [614, 212] on h3 "Submit your Contract for Review" at bounding box center [885, 215] width 1155 height 35
drag, startPoint x: 314, startPoint y: 207, endPoint x: 612, endPoint y: 212, distance: 298.0
click at [612, 212] on h3 "Submit your Contract for Review" at bounding box center [885, 215] width 1155 height 35
click at [882, 273] on div "Email Please use an email address that is on file with Anderson" at bounding box center [885, 297] width 1155 height 92
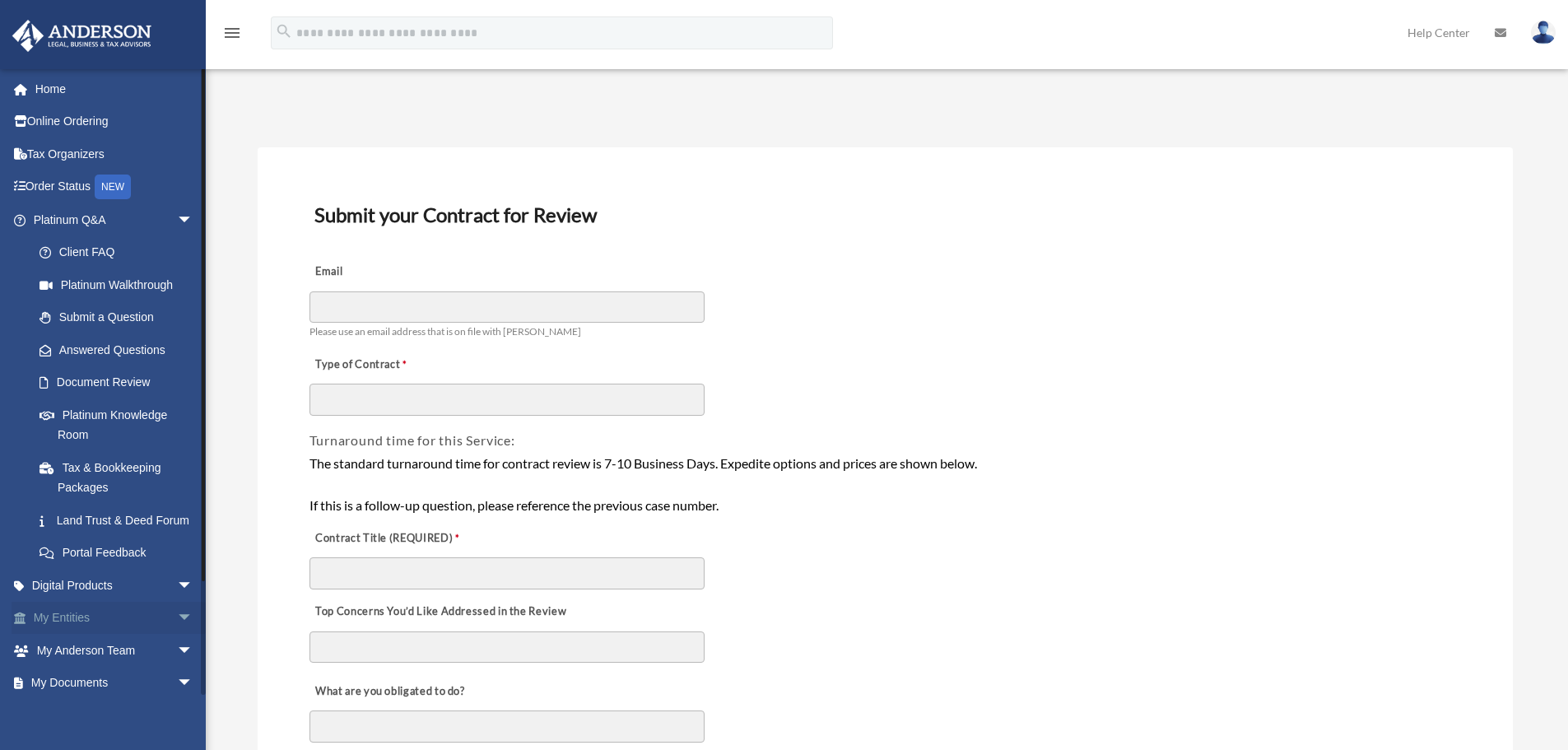
click at [177, 634] on span "arrow_drop_down" at bounding box center [193, 619] width 33 height 34
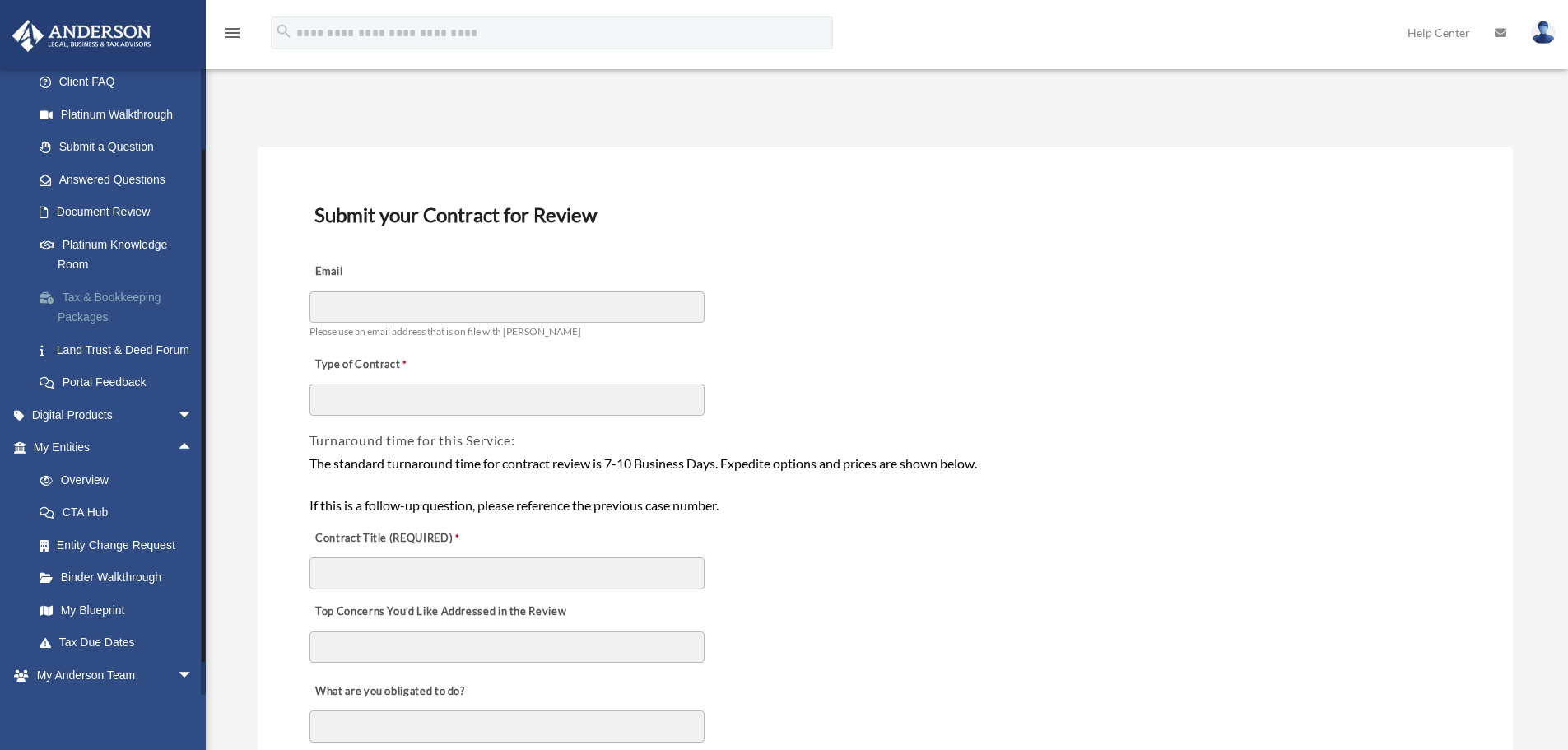
scroll to position [321, 0]
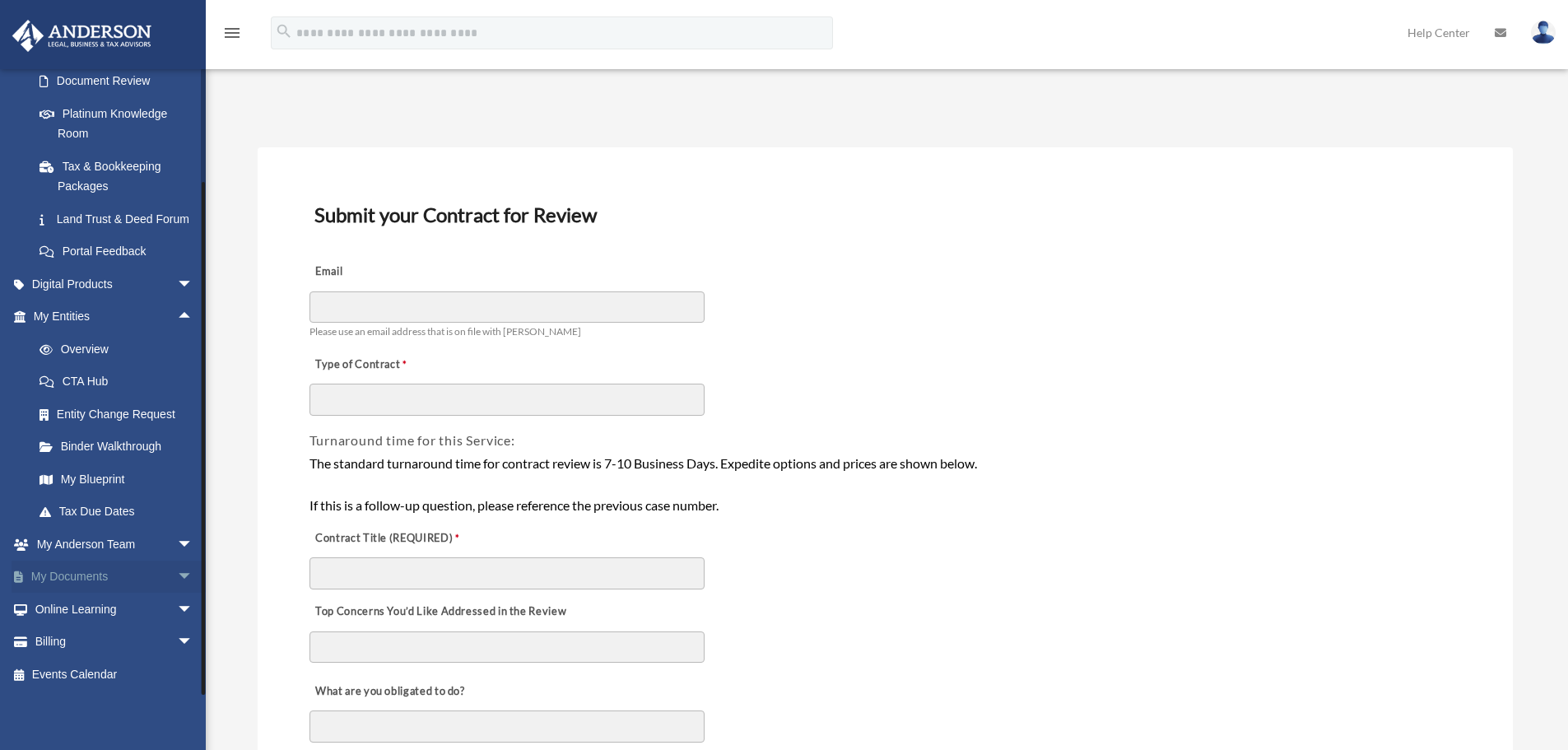
click at [177, 574] on span "arrow_drop_down" at bounding box center [193, 578] width 33 height 34
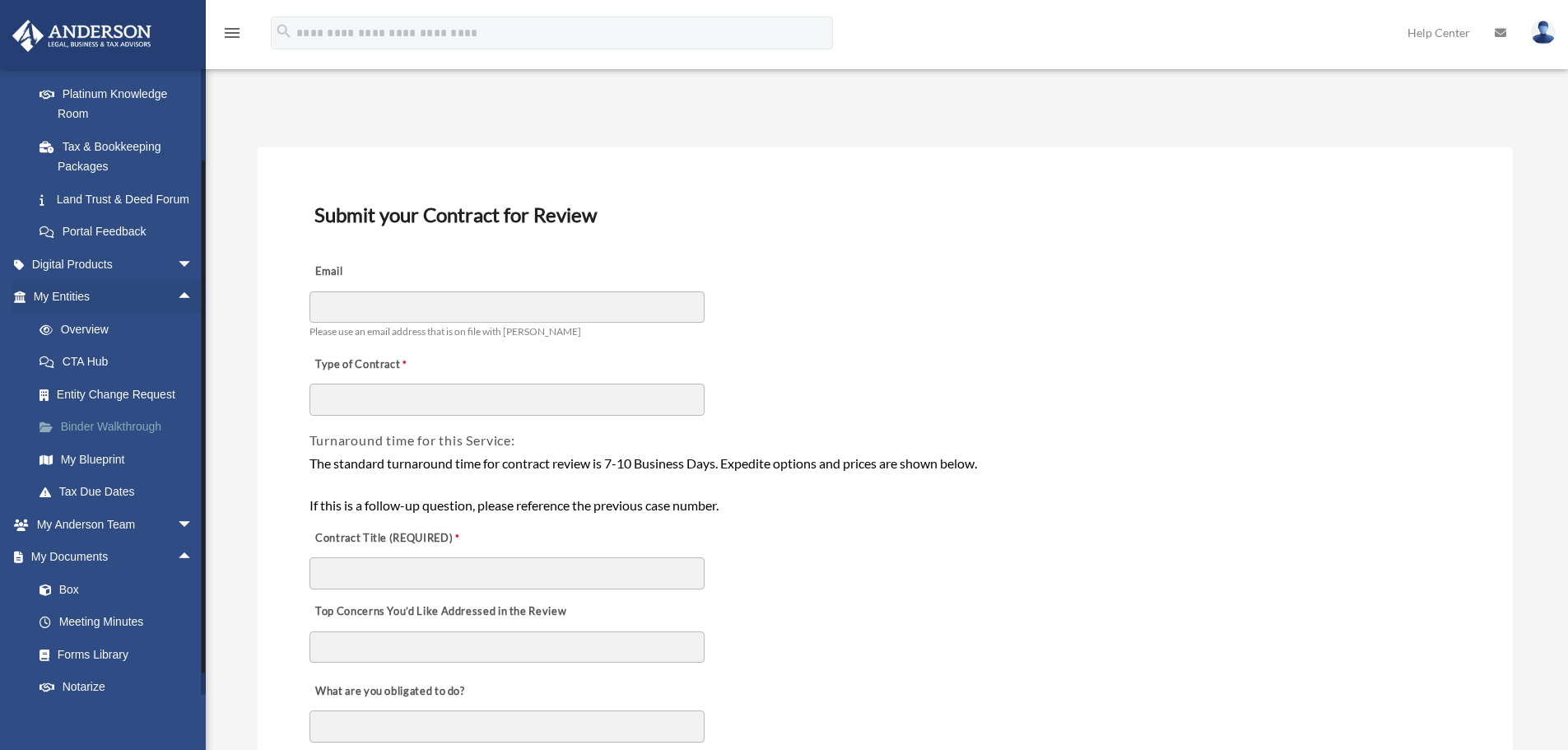
scroll to position [451, 0]
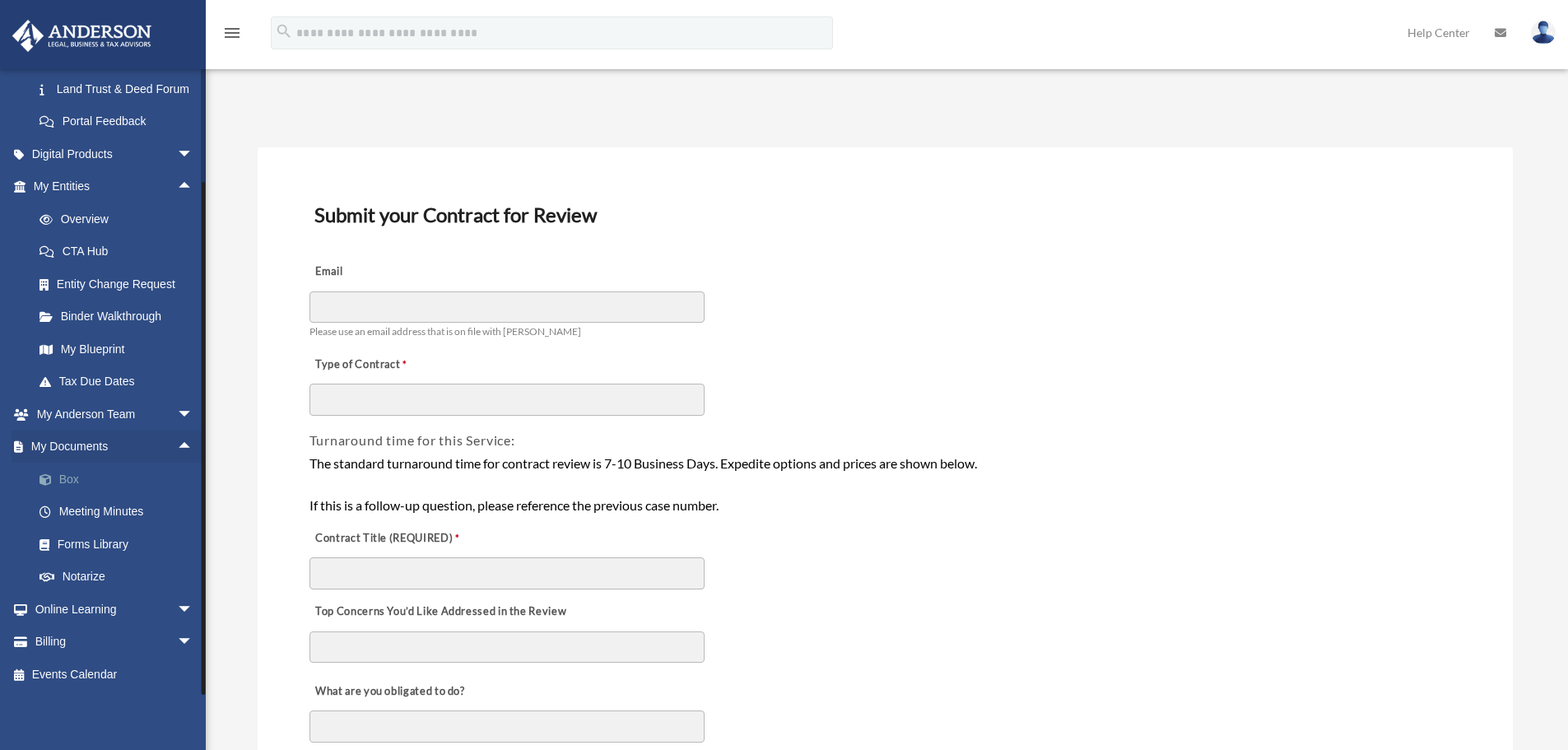
click at [67, 480] on link "Box" at bounding box center [120, 479] width 195 height 33
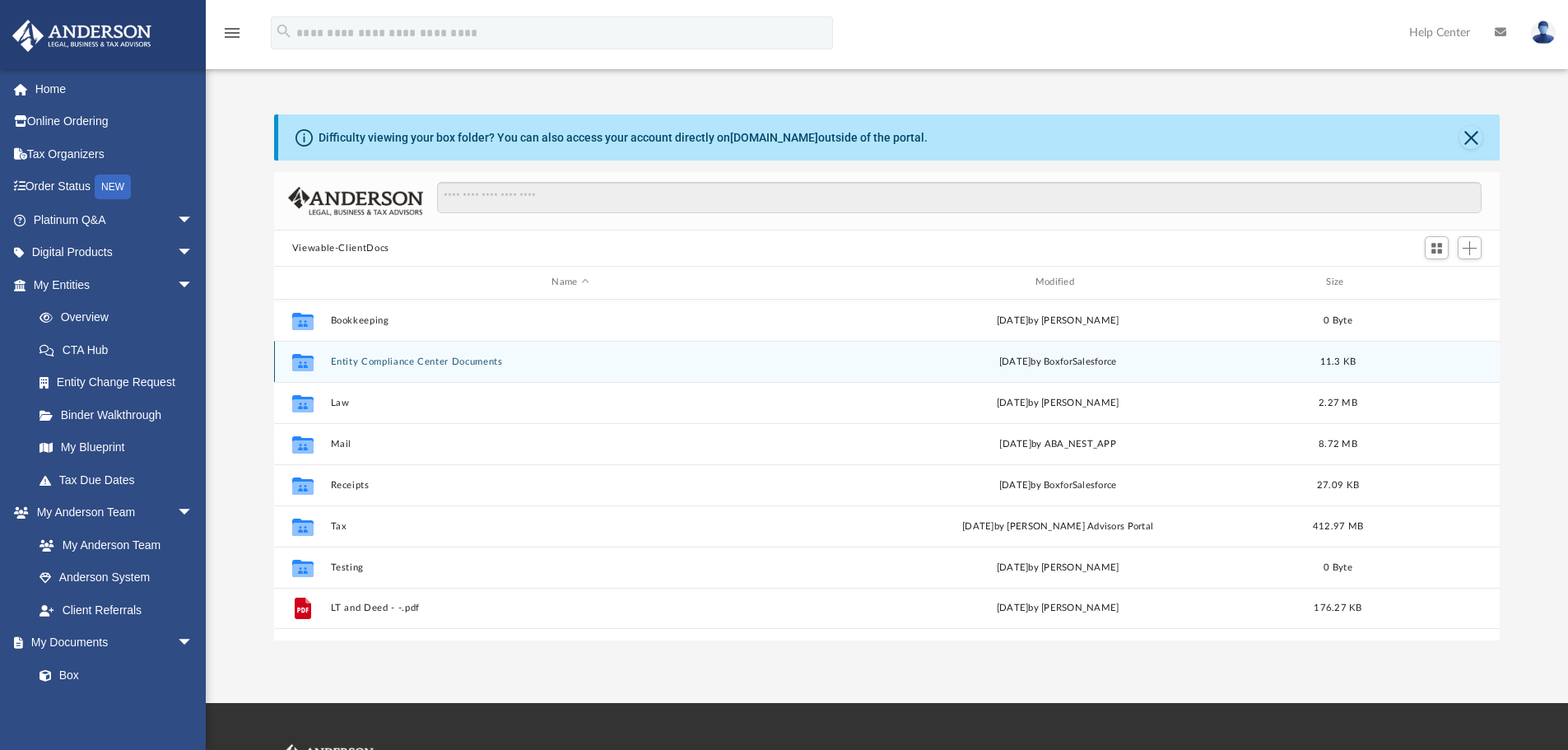
scroll to position [362, 1213]
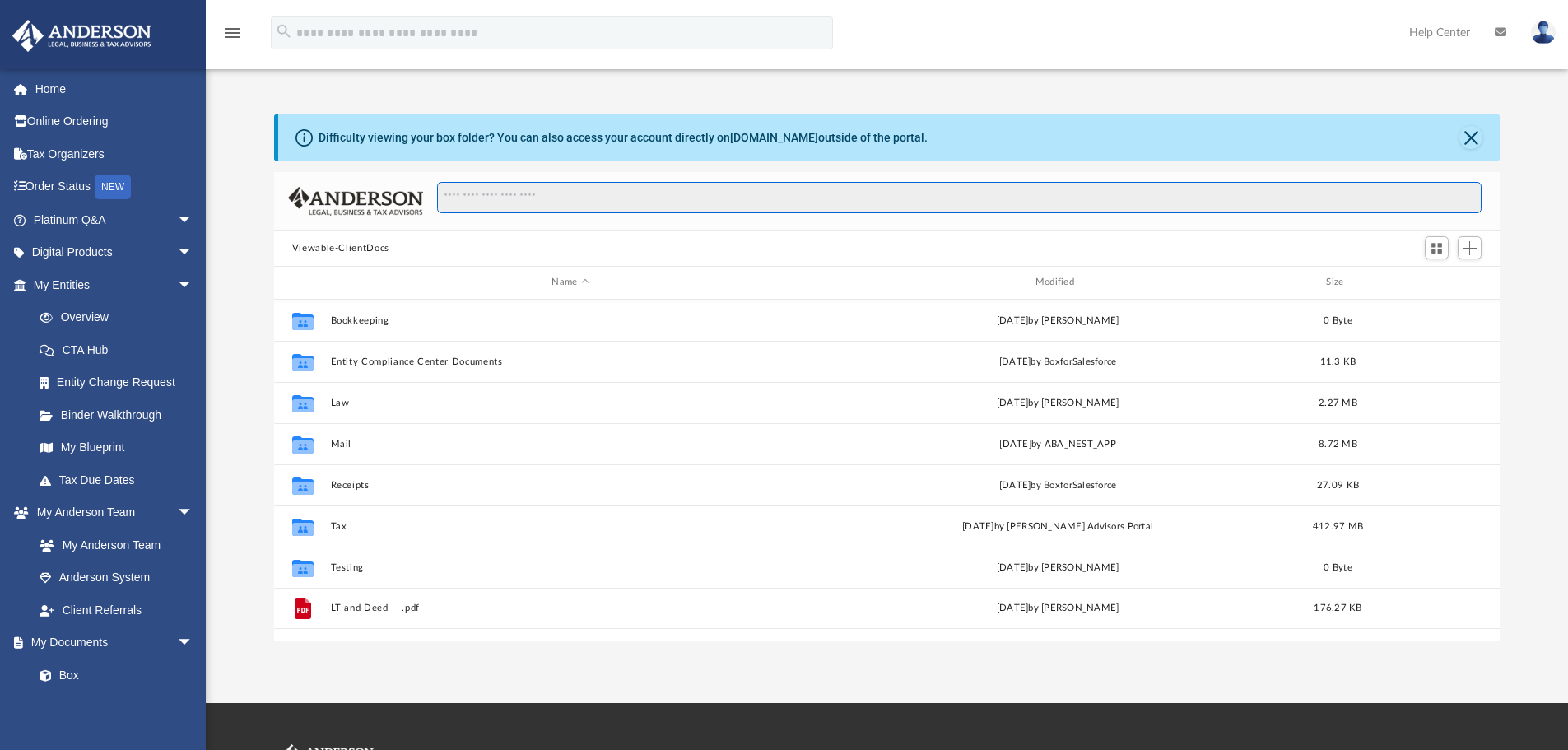
click at [539, 205] on input "Search files and folders" at bounding box center [959, 197] width 1044 height 32
click at [144, 638] on link "My Documents arrow_drop_down" at bounding box center [115, 643] width 206 height 33
drag, startPoint x: 180, startPoint y: 631, endPoint x: 174, endPoint y: 636, distance: 7.8
click at [178, 633] on span "arrow_drop_down" at bounding box center [193, 643] width 33 height 34
click at [177, 636] on span "arrow_drop_up" at bounding box center [193, 643] width 33 height 34
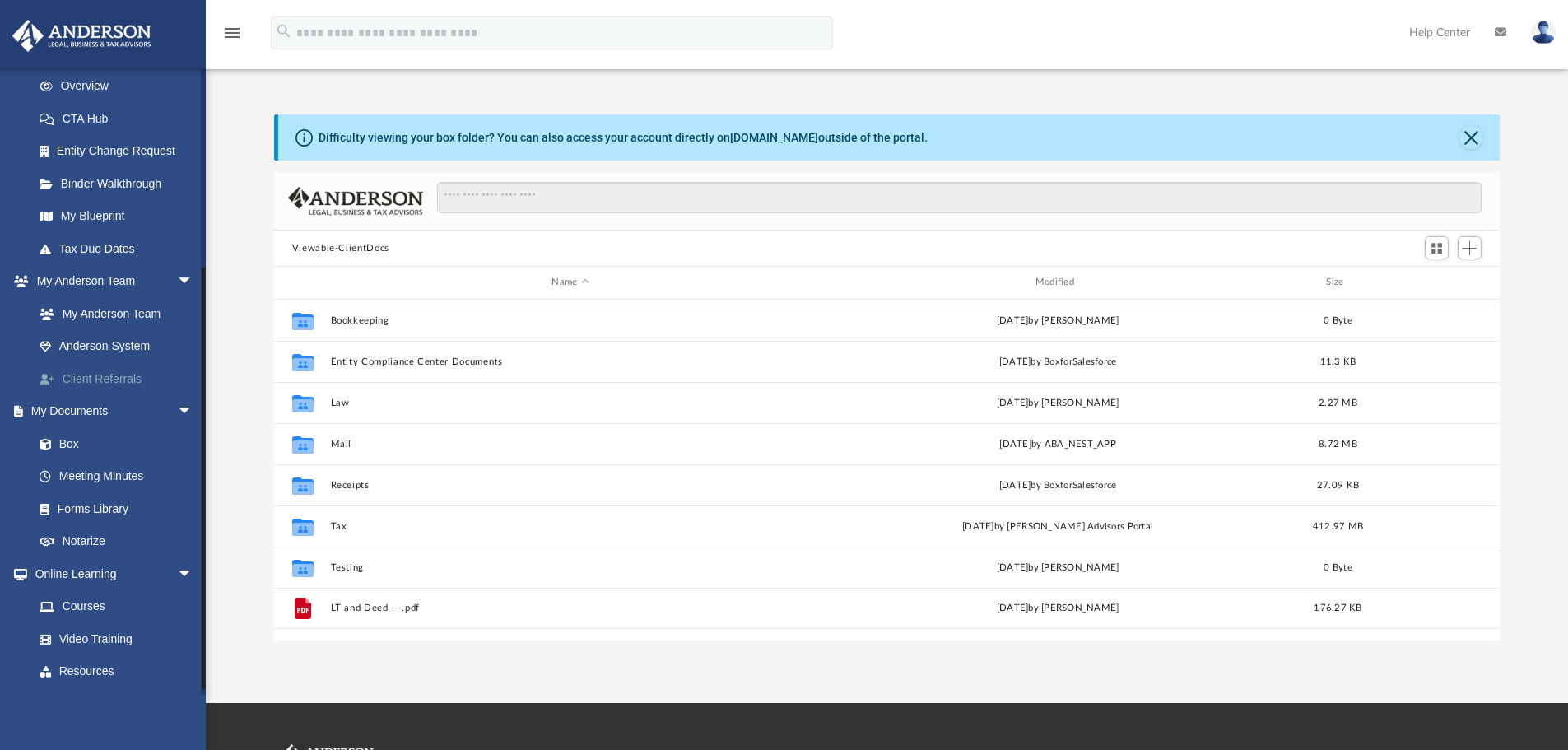
scroll to position [293, 0]
